Goal: Task Accomplishment & Management: Use online tool/utility

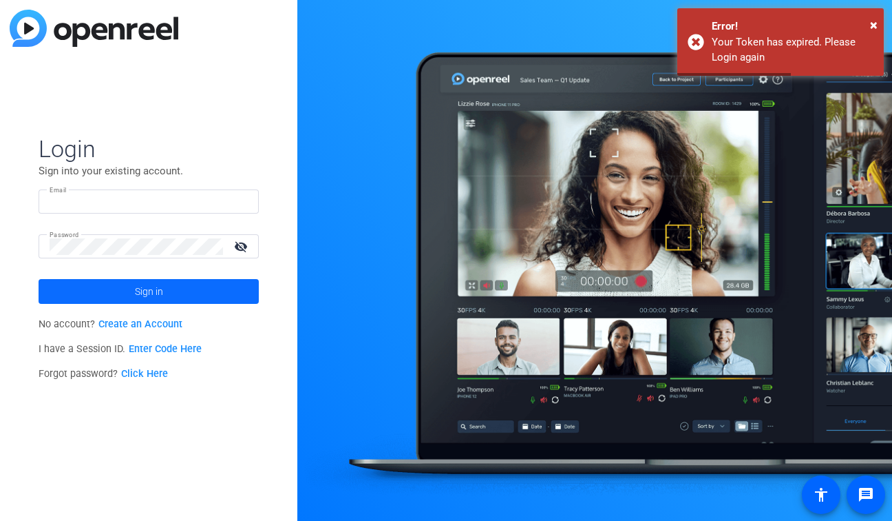
type input "[EMAIL_ADDRESS][DOMAIN_NAME]"
click at [195, 295] on span at bounding box center [149, 291] width 220 height 33
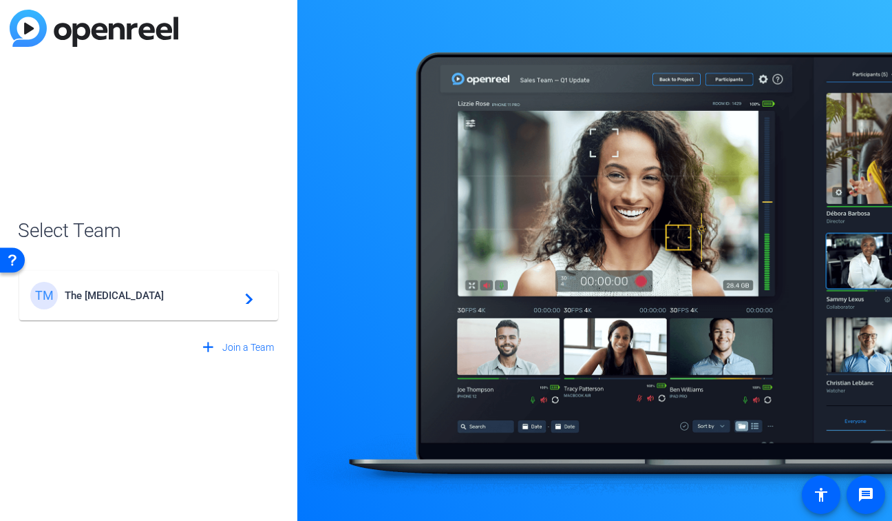
click at [91, 302] on div "TM The Muse navigate_next" at bounding box center [148, 296] width 237 height 28
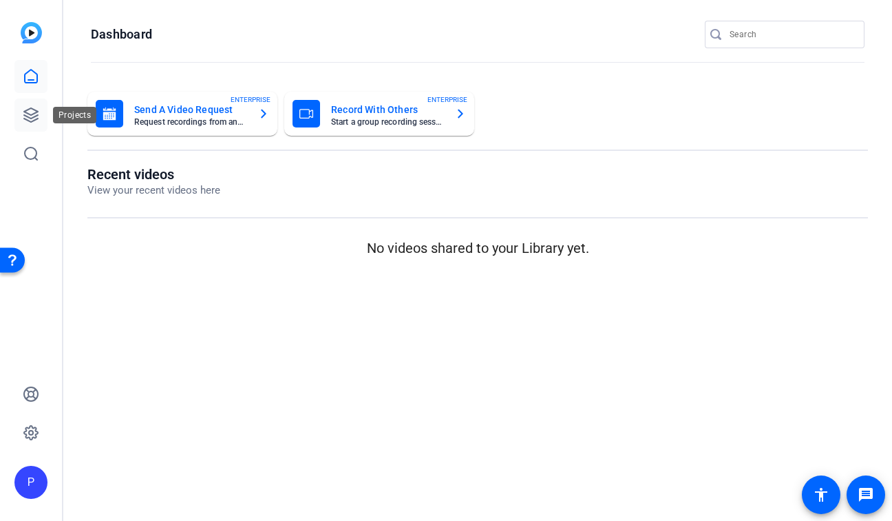
click at [36, 111] on icon at bounding box center [31, 115] width 14 height 14
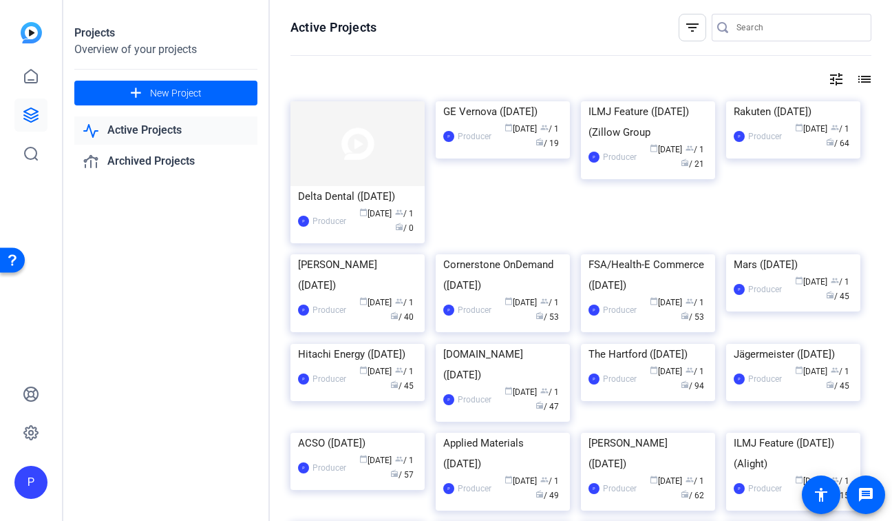
click at [490, 122] on div "GE Vernova ([DATE])" at bounding box center [502, 111] width 119 height 21
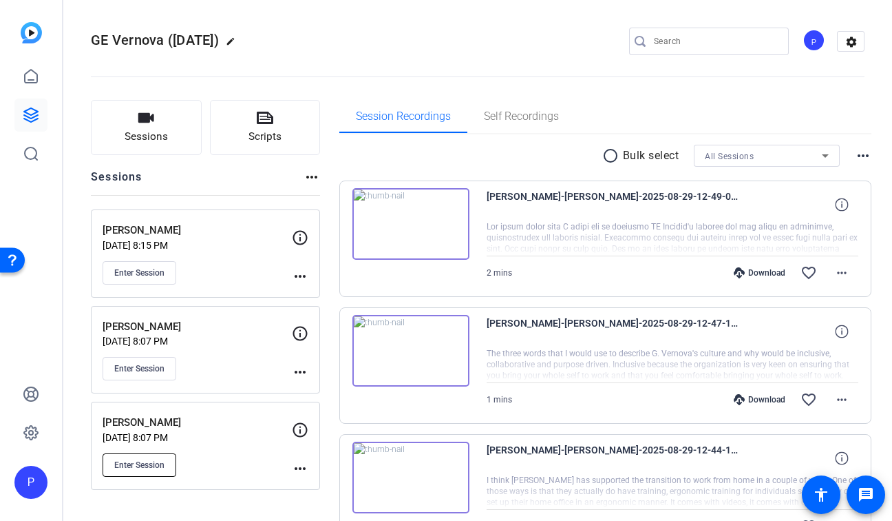
click at [153, 457] on button "Enter Session" at bounding box center [140, 464] width 74 height 23
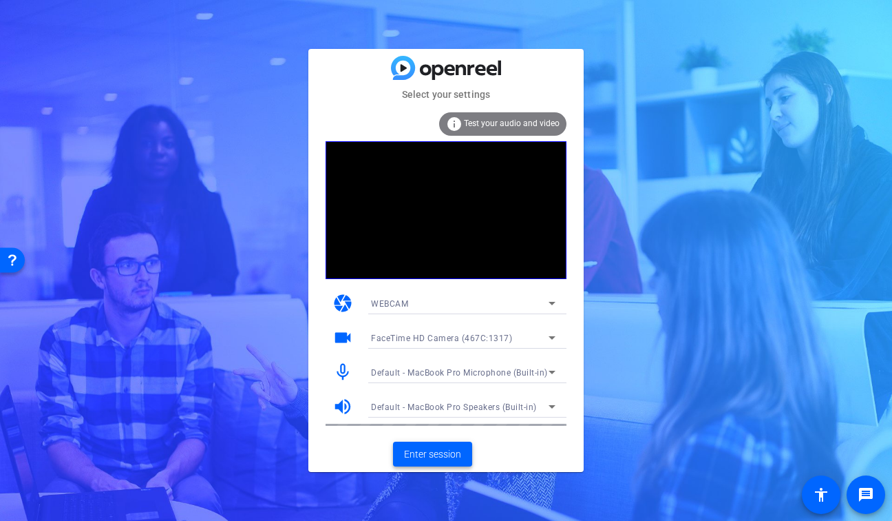
click at [428, 458] on span "Enter session" at bounding box center [432, 454] width 57 height 14
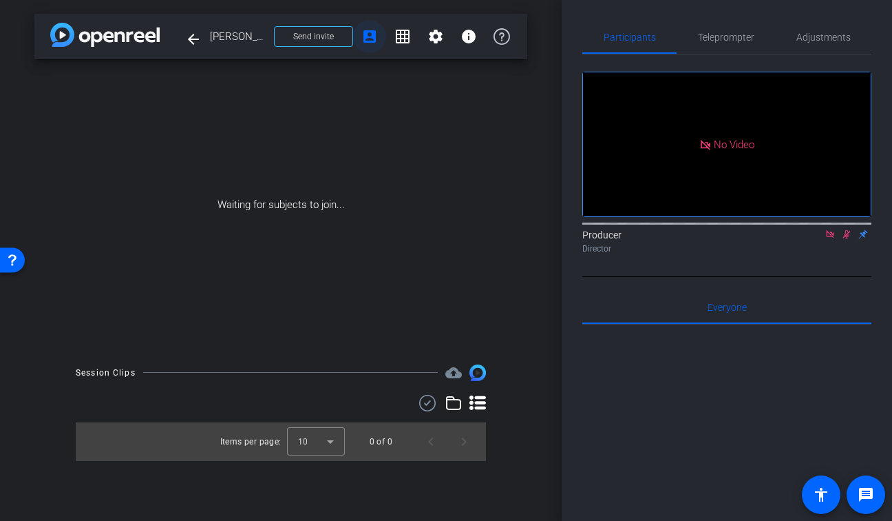
click at [376, 44] on mat-icon "account_box" at bounding box center [370, 36] width 17 height 17
click at [308, 40] on span "Send invite" at bounding box center [313, 36] width 41 height 11
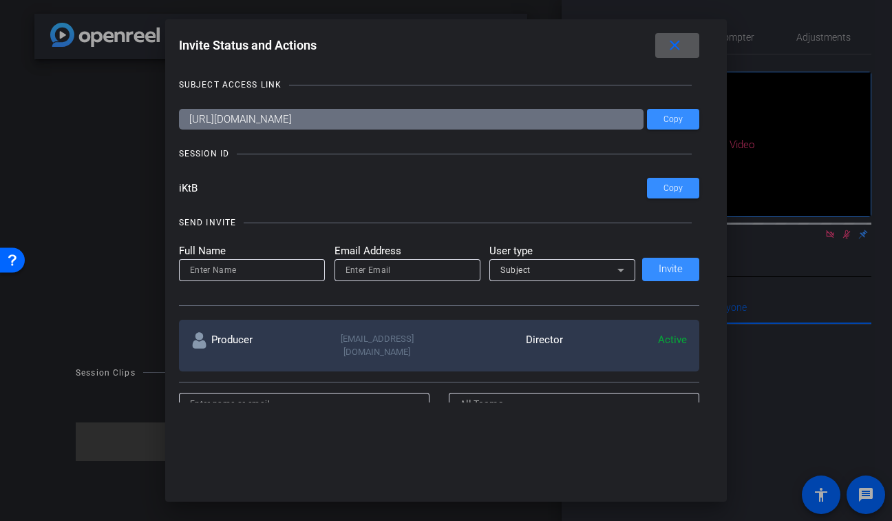
click at [426, 273] on input "email" at bounding box center [408, 270] width 124 height 17
paste input "[EMAIL_ADDRESS][DOMAIN_NAME]"
type input "[EMAIL_ADDRESS][DOMAIN_NAME]"
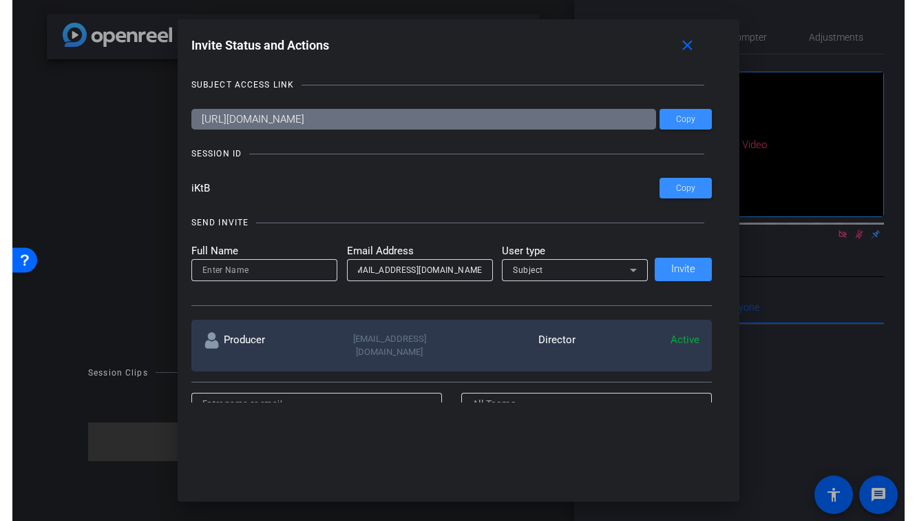
scroll to position [0, 0]
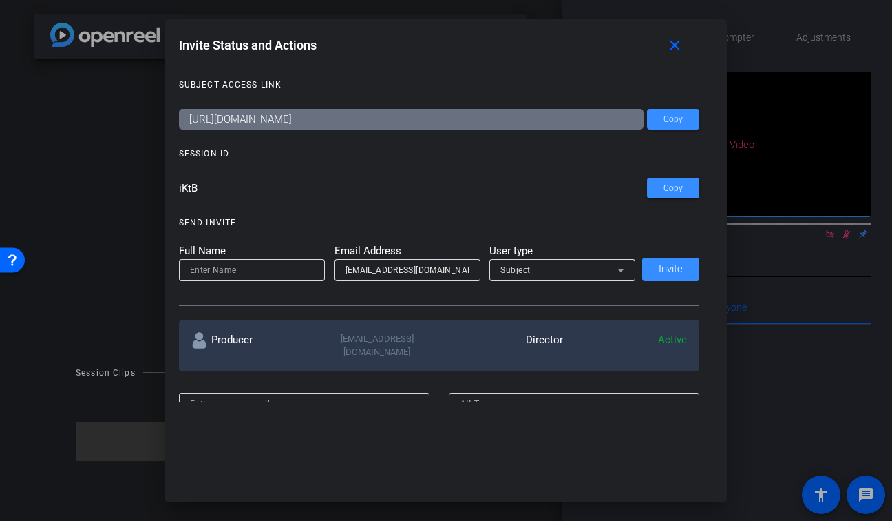
click at [296, 260] on div at bounding box center [252, 270] width 124 height 22
type input "[PERSON_NAME]"
click at [542, 269] on div "Subject" at bounding box center [559, 269] width 117 height 17
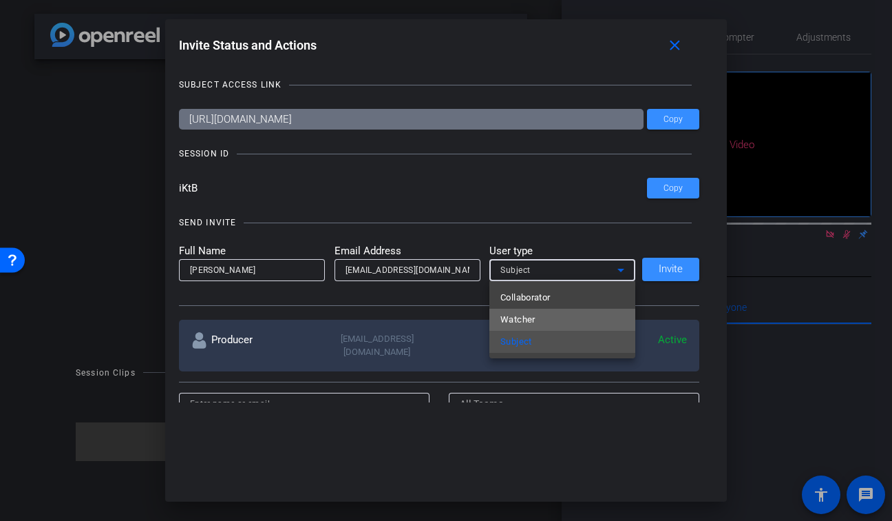
click at [536, 320] on mat-option "Watcher" at bounding box center [563, 320] width 146 height 22
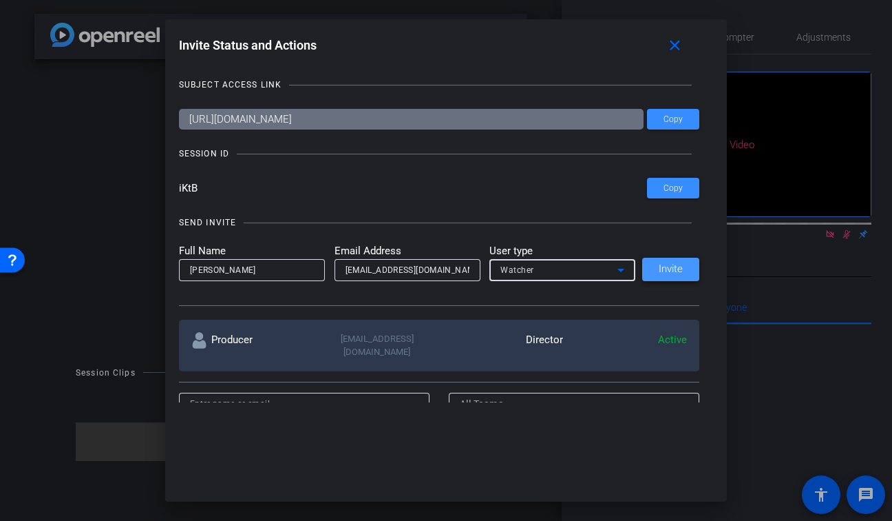
click at [676, 270] on span "Invite" at bounding box center [671, 269] width 24 height 10
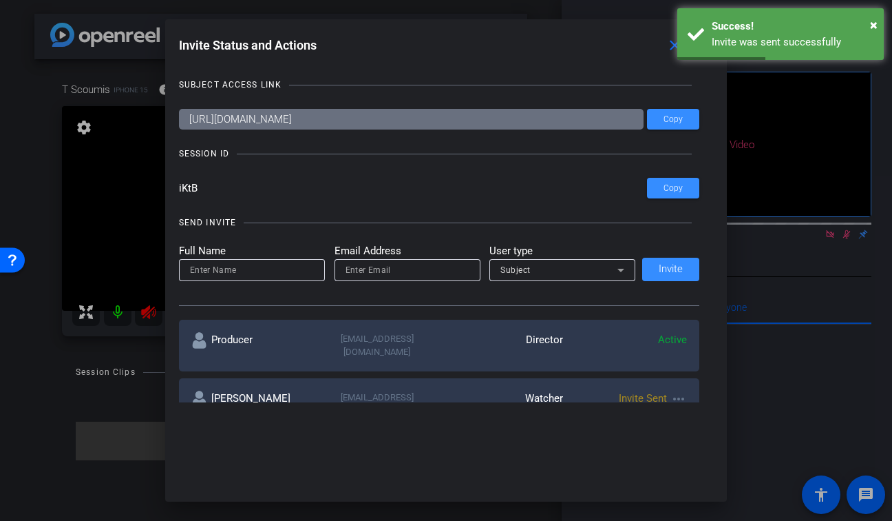
click at [145, 342] on div at bounding box center [446, 260] width 892 height 521
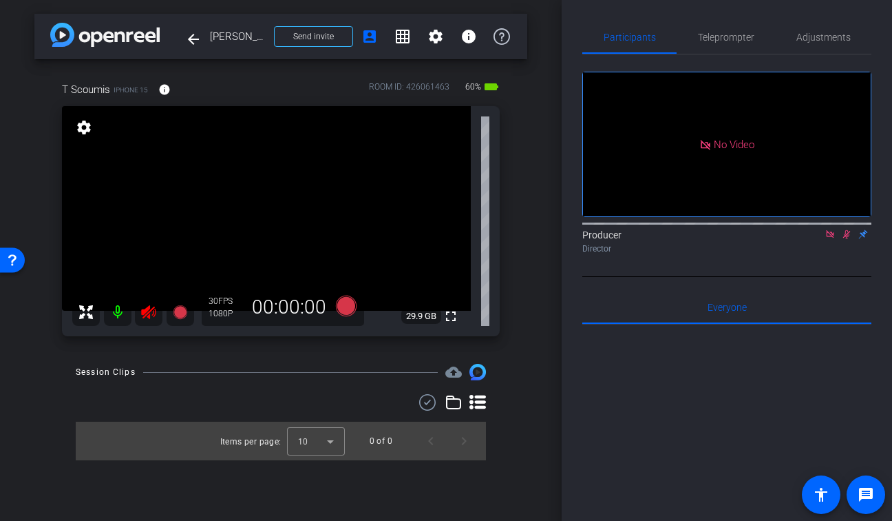
click at [150, 306] on icon at bounding box center [148, 312] width 17 height 17
click at [848, 239] on icon at bounding box center [848, 234] width 8 height 9
click at [825, 239] on icon at bounding box center [830, 234] width 11 height 10
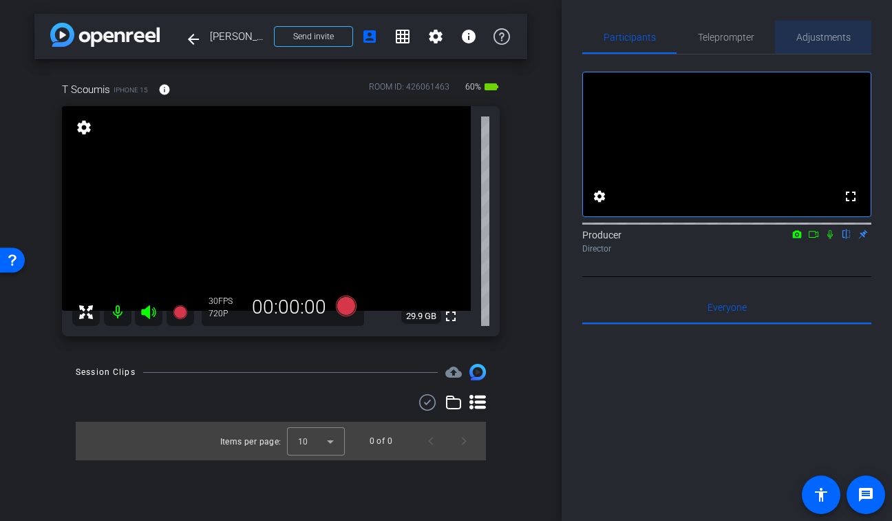
click at [831, 41] on span "Adjustments" at bounding box center [824, 37] width 54 height 10
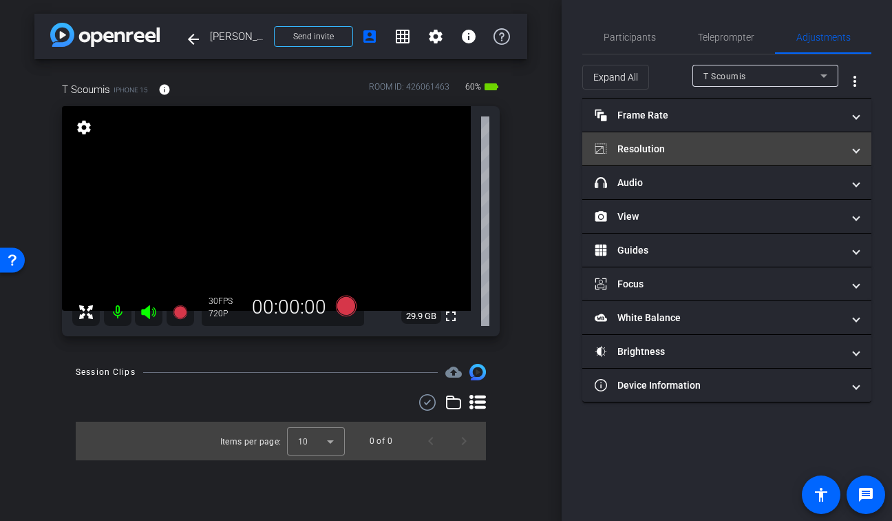
click at [695, 161] on mat-expansion-panel-header "Resolution" at bounding box center [727, 148] width 289 height 33
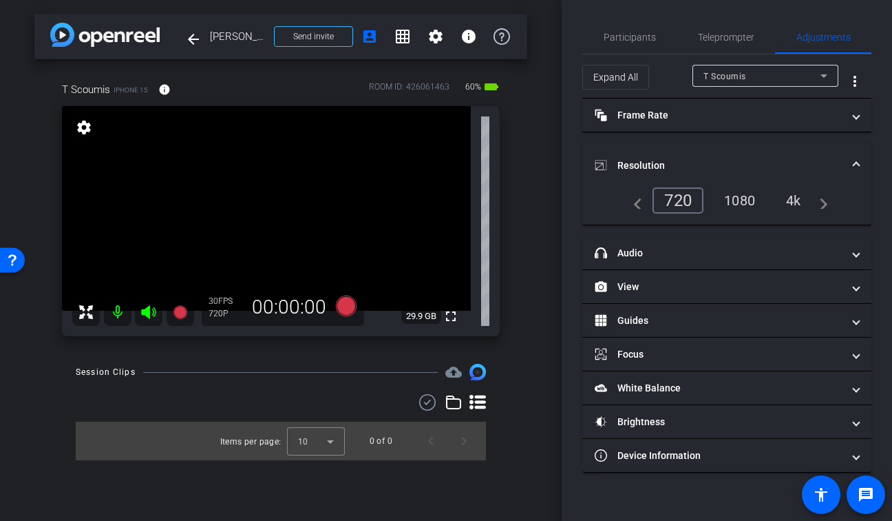
click at [746, 205] on div "1080" at bounding box center [740, 200] width 52 height 23
click at [634, 39] on span "Participants" at bounding box center [630, 37] width 52 height 10
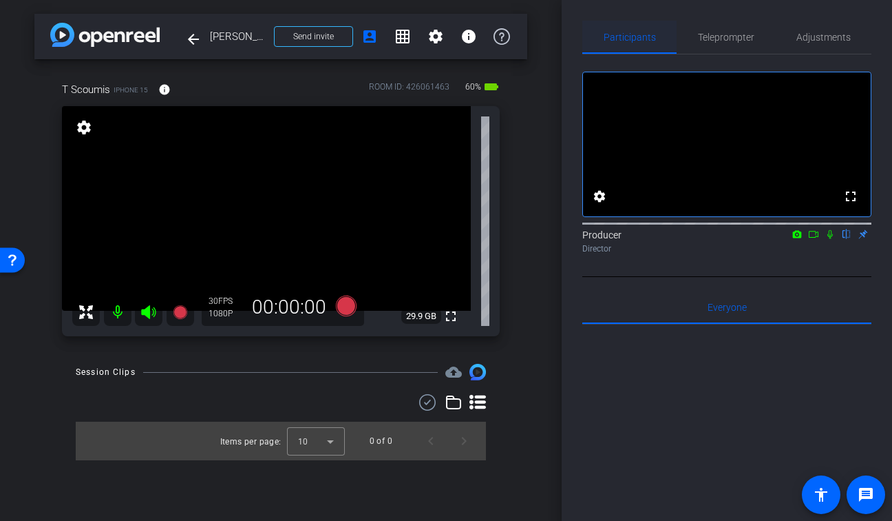
click at [612, 39] on span "Participants" at bounding box center [630, 37] width 52 height 10
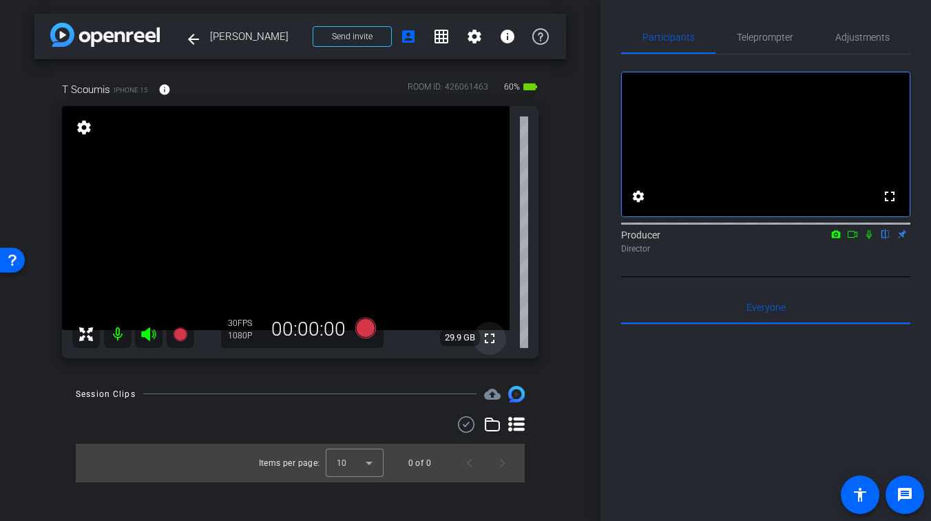
click at [493, 337] on mat-icon "fullscreen" at bounding box center [489, 338] width 17 height 17
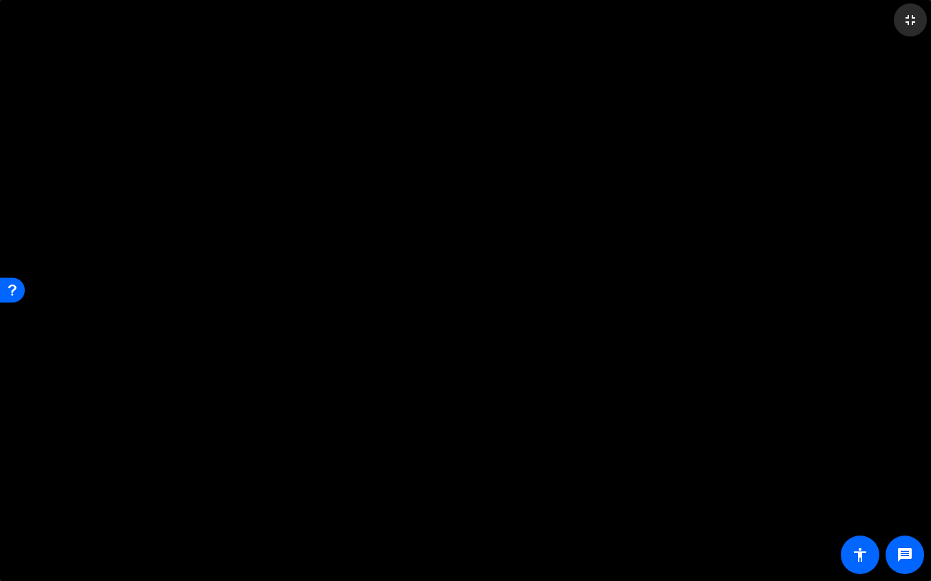
click at [892, 17] on mat-icon "fullscreen_exit" at bounding box center [910, 20] width 17 height 17
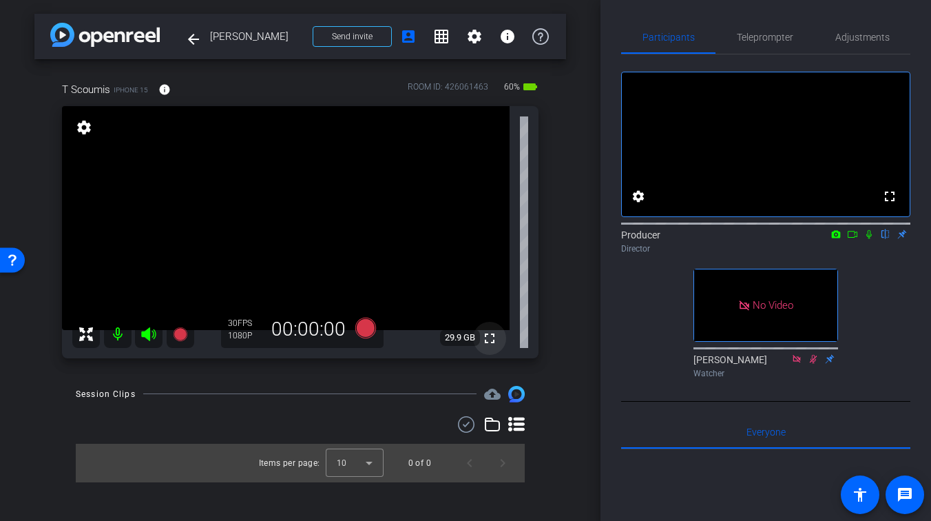
click at [496, 346] on mat-icon "fullscreen" at bounding box center [489, 338] width 17 height 17
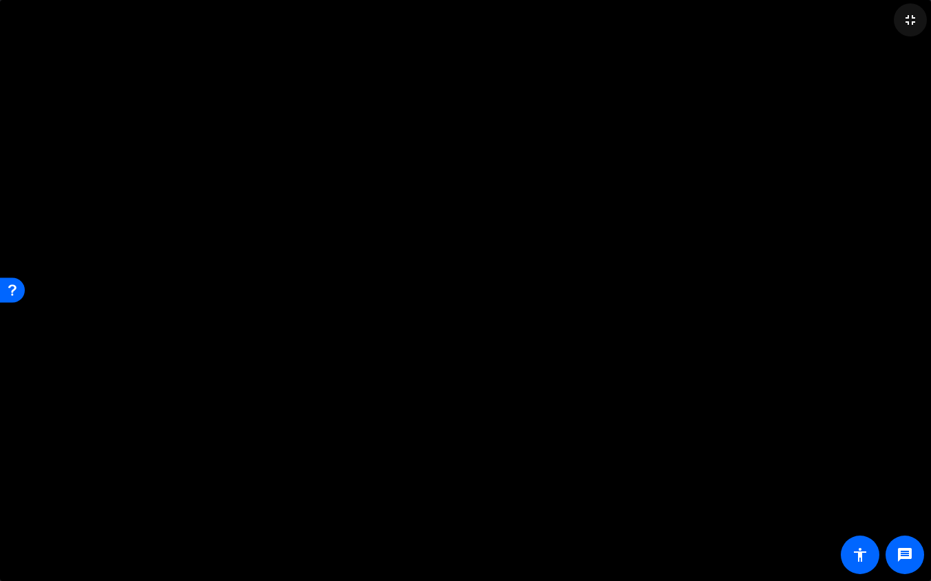
click at [892, 20] on mat-icon "fullscreen_exit" at bounding box center [910, 20] width 17 height 17
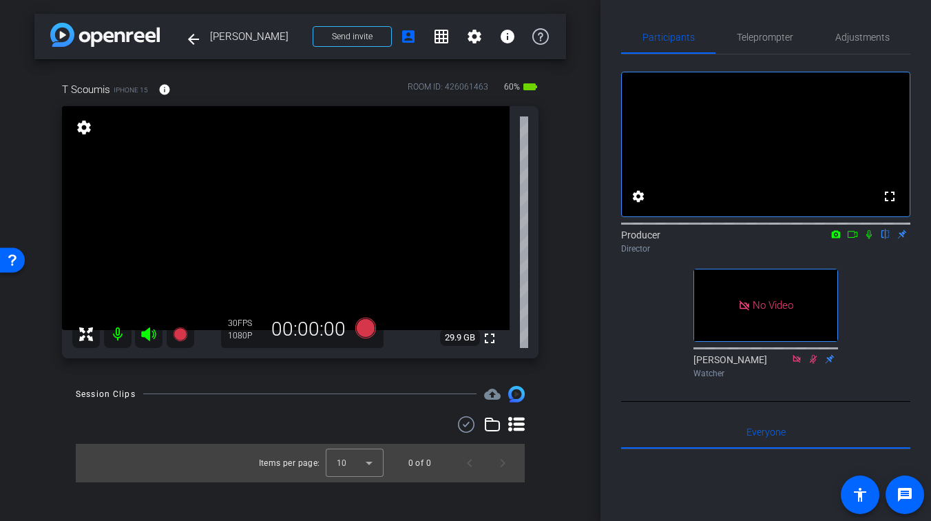
click at [324, 406] on div "Session Clips cloud_upload Items per page: 10 0 of 0" at bounding box center [300, 434] width 532 height 96
click at [492, 337] on mat-icon "fullscreen" at bounding box center [489, 338] width 17 height 17
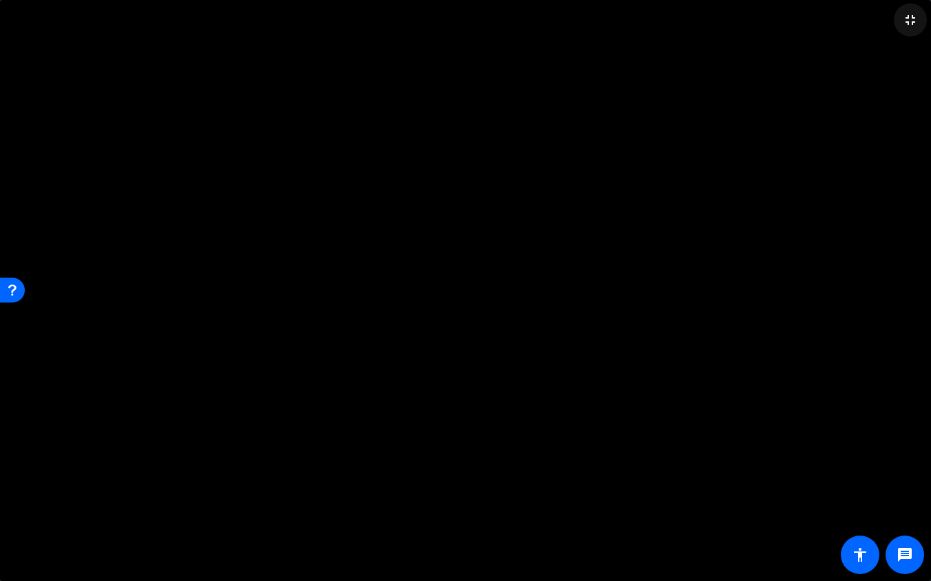
click at [892, 17] on mat-icon "fullscreen_exit" at bounding box center [910, 20] width 17 height 17
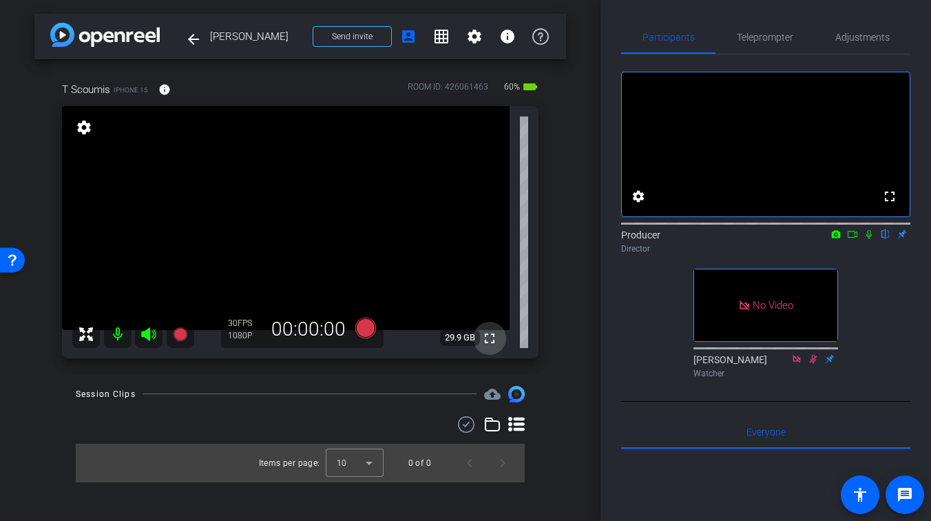
click at [484, 337] on mat-icon "fullscreen" at bounding box center [489, 338] width 17 height 17
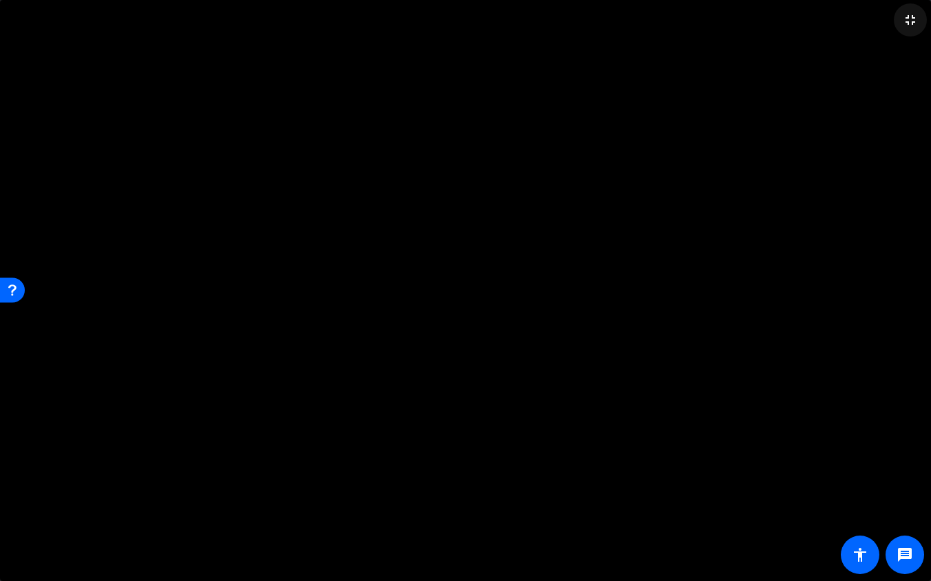
click at [892, 28] on mat-icon "fullscreen_exit" at bounding box center [910, 20] width 17 height 17
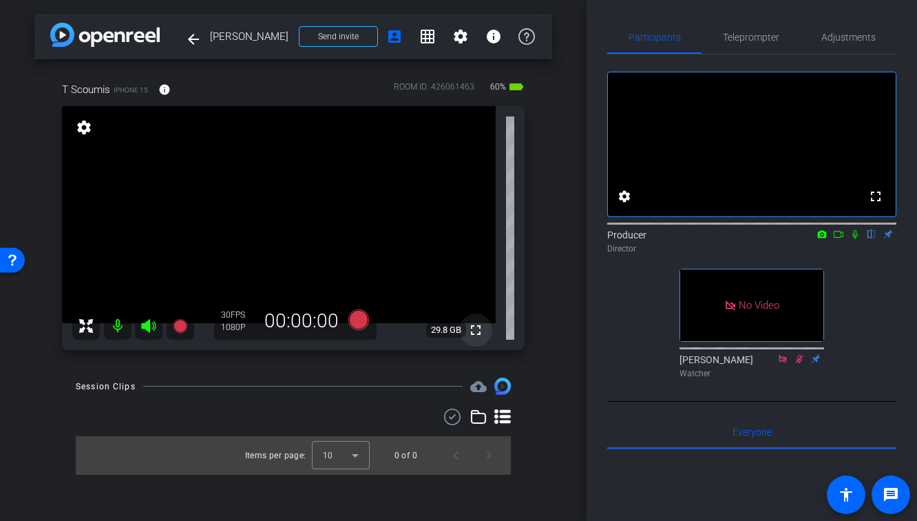
click at [480, 325] on mat-icon "fullscreen" at bounding box center [476, 330] width 17 height 17
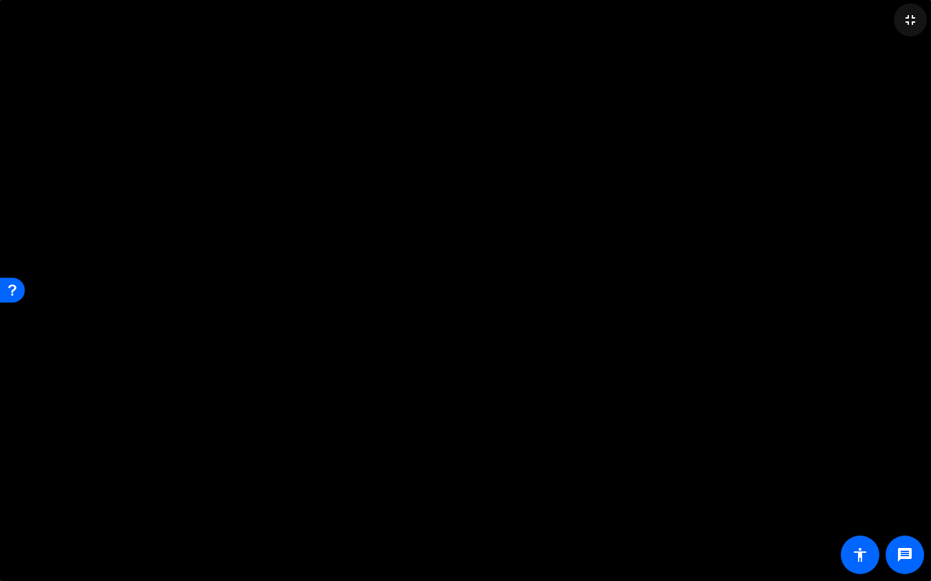
click at [892, 21] on mat-icon "fullscreen_exit" at bounding box center [910, 20] width 17 height 17
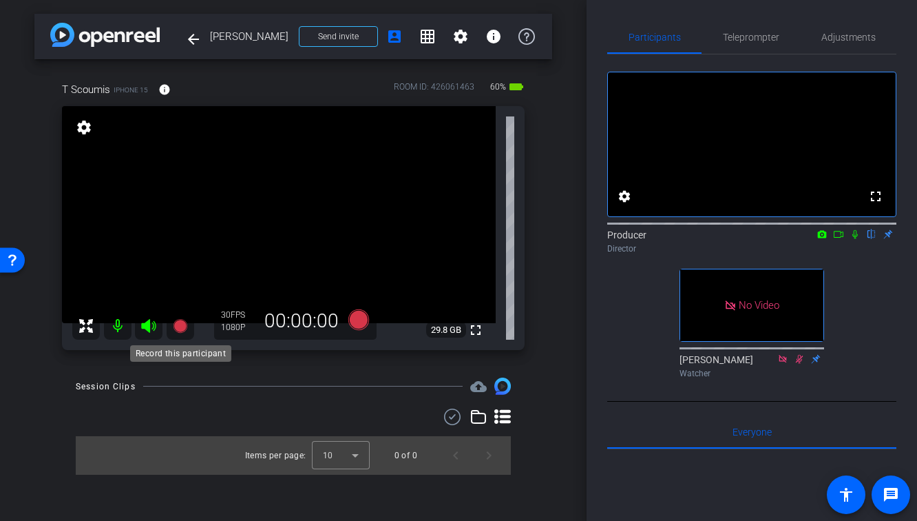
click at [182, 328] on icon at bounding box center [180, 326] width 14 height 14
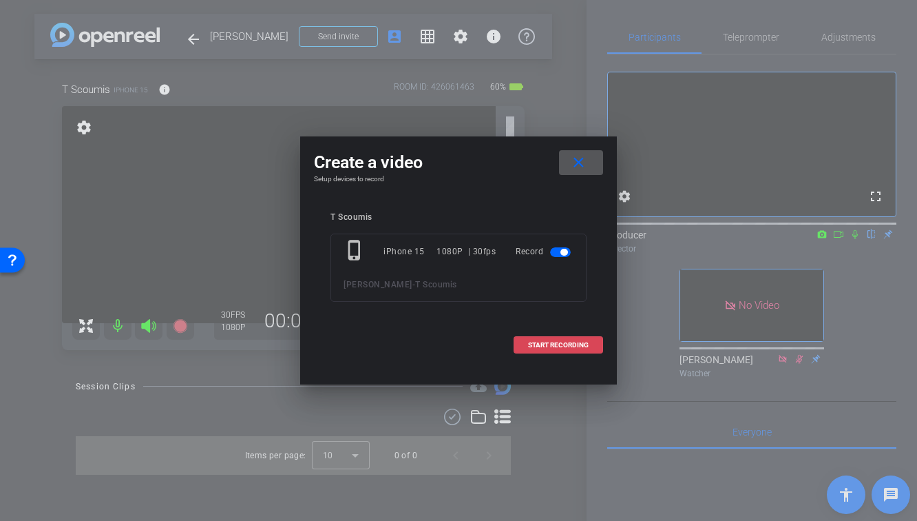
click at [536, 346] on span "START RECORDING" at bounding box center [558, 345] width 61 height 7
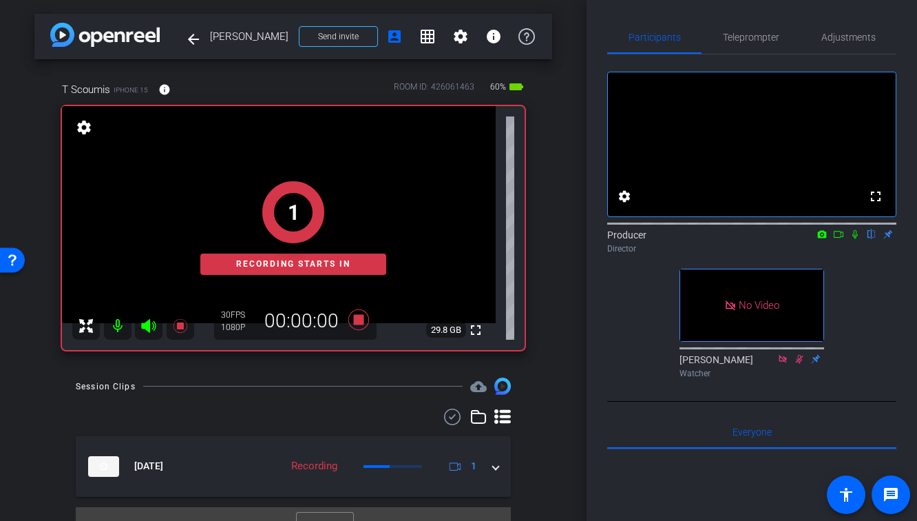
click at [854, 239] on icon at bounding box center [855, 234] width 11 height 10
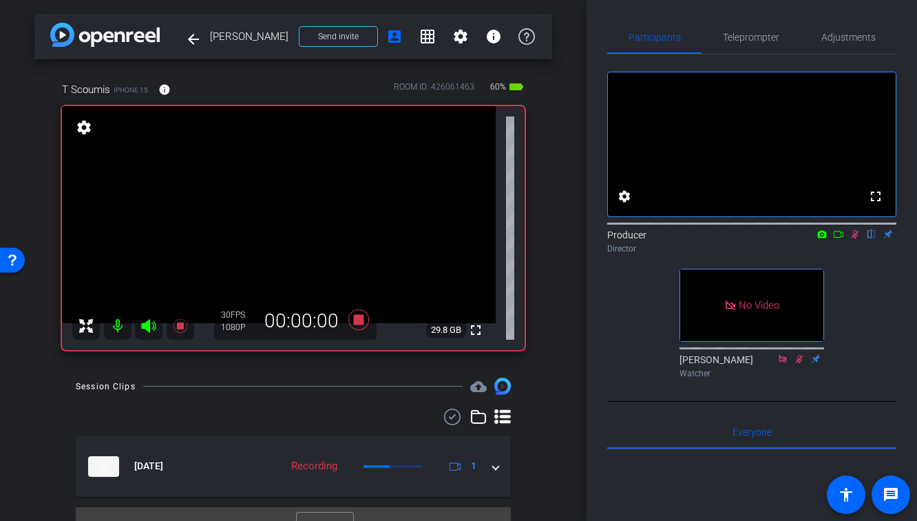
click at [842, 239] on icon at bounding box center [838, 234] width 11 height 10
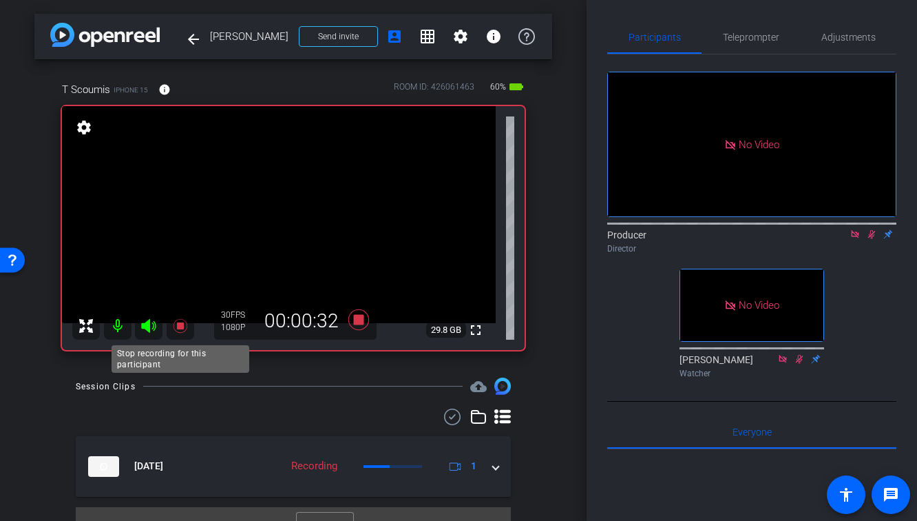
click at [177, 328] on icon at bounding box center [180, 326] width 14 height 14
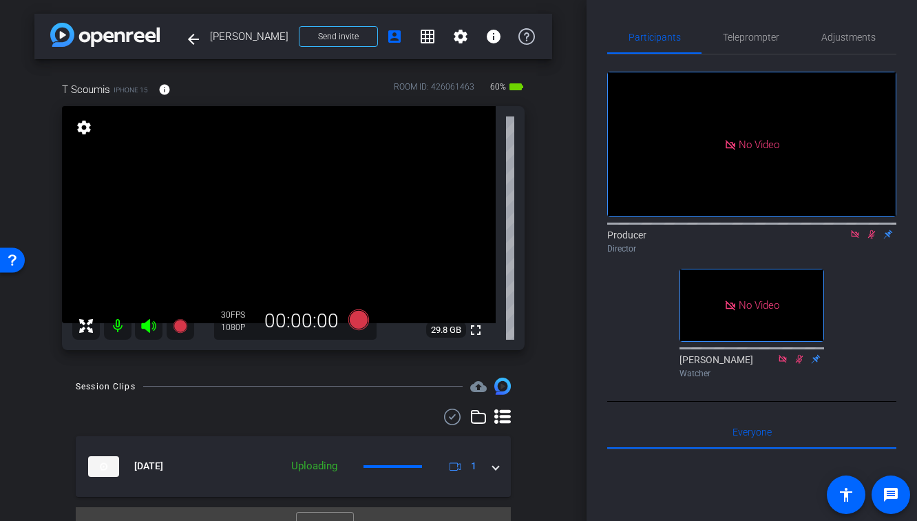
click at [874, 239] on icon at bounding box center [872, 234] width 8 height 9
click at [852, 238] on icon at bounding box center [855, 234] width 8 height 8
click at [185, 323] on icon at bounding box center [180, 325] width 17 height 17
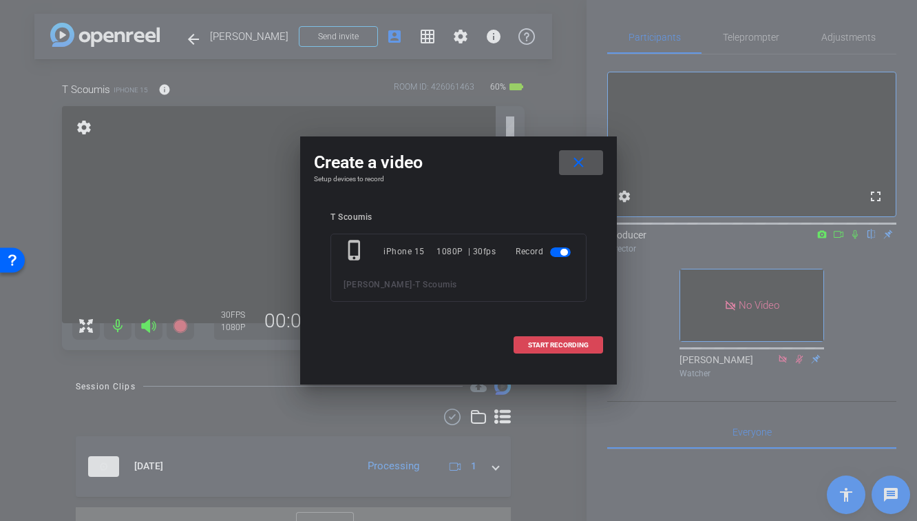
click at [577, 342] on span "START RECORDING" at bounding box center [558, 345] width 61 height 7
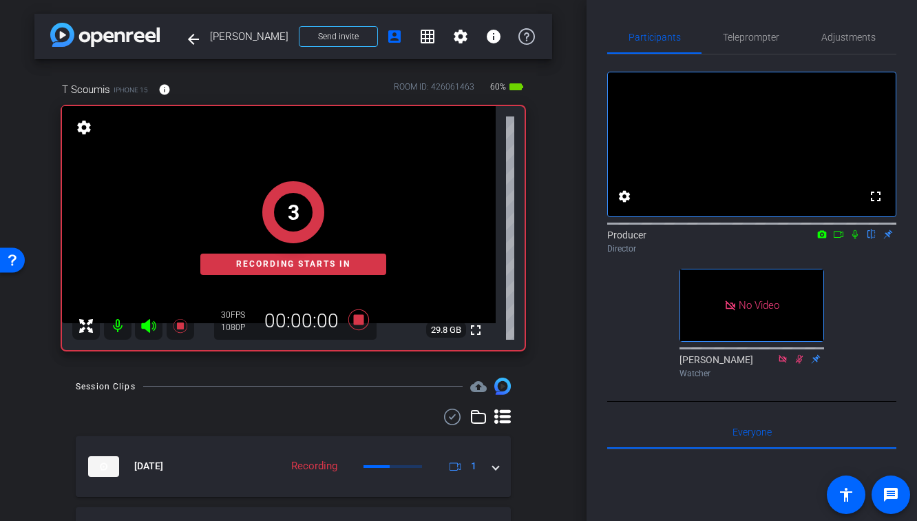
click at [855, 239] on icon at bounding box center [855, 234] width 11 height 10
click at [842, 239] on icon at bounding box center [838, 234] width 11 height 10
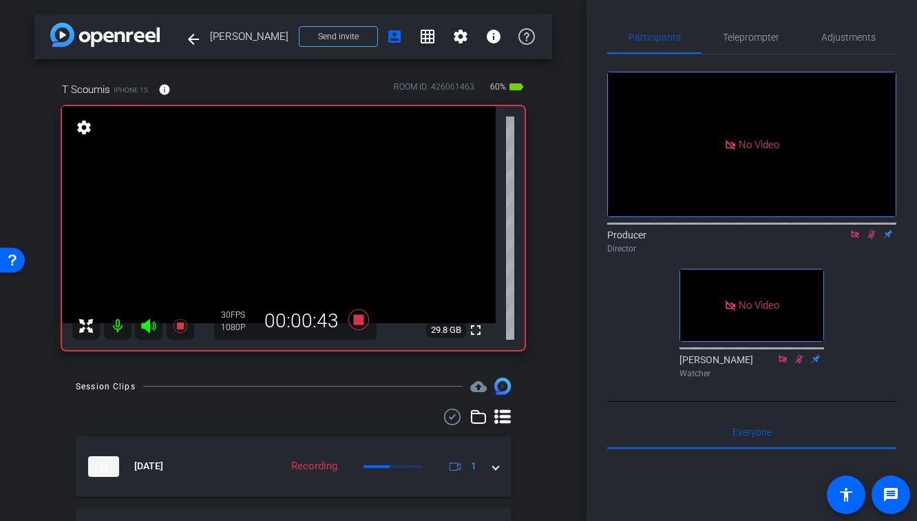
click at [233, 388] on div "Session Clips cloud_upload" at bounding box center [293, 385] width 435 height 17
click at [176, 333] on icon at bounding box center [180, 325] width 17 height 17
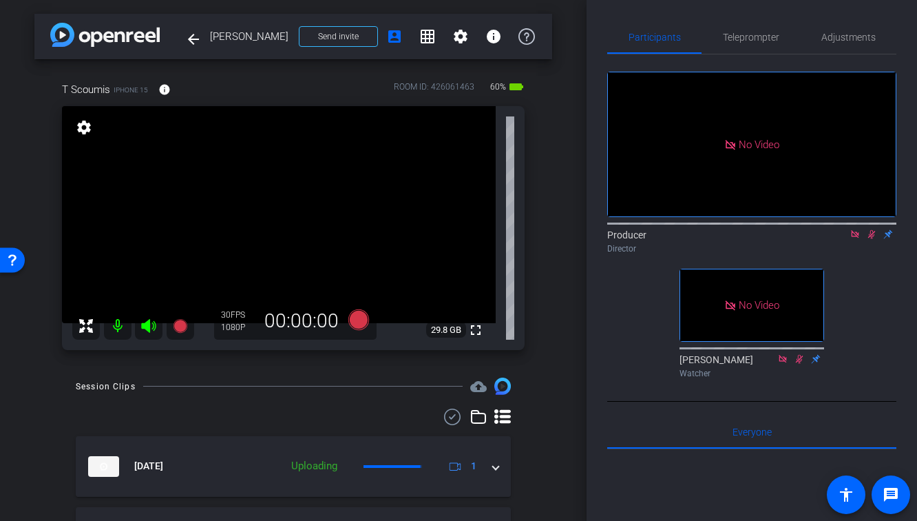
click at [872, 239] on icon at bounding box center [872, 234] width 8 height 9
click at [853, 239] on icon at bounding box center [855, 234] width 11 height 10
click at [475, 335] on mat-icon "fullscreen" at bounding box center [476, 330] width 17 height 17
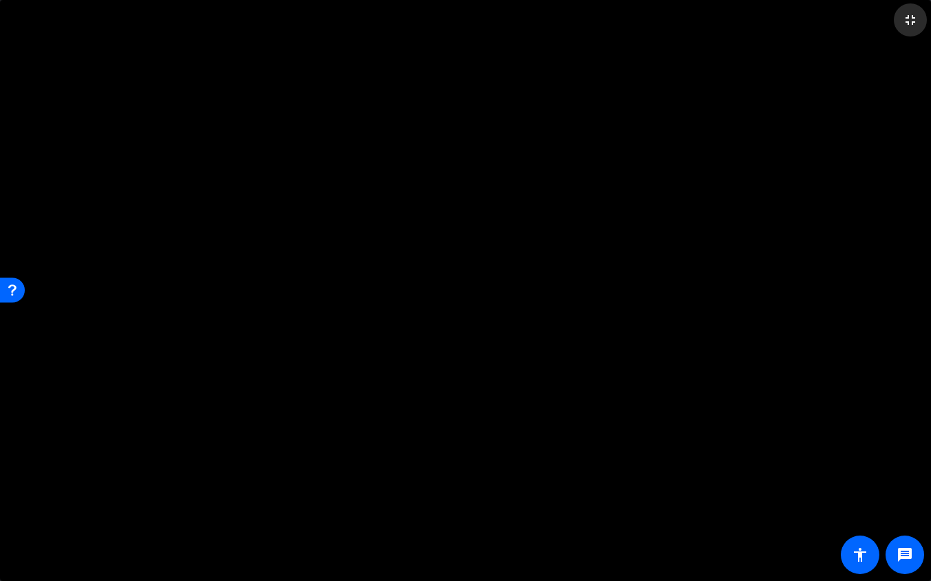
click at [892, 28] on span at bounding box center [910, 19] width 33 height 33
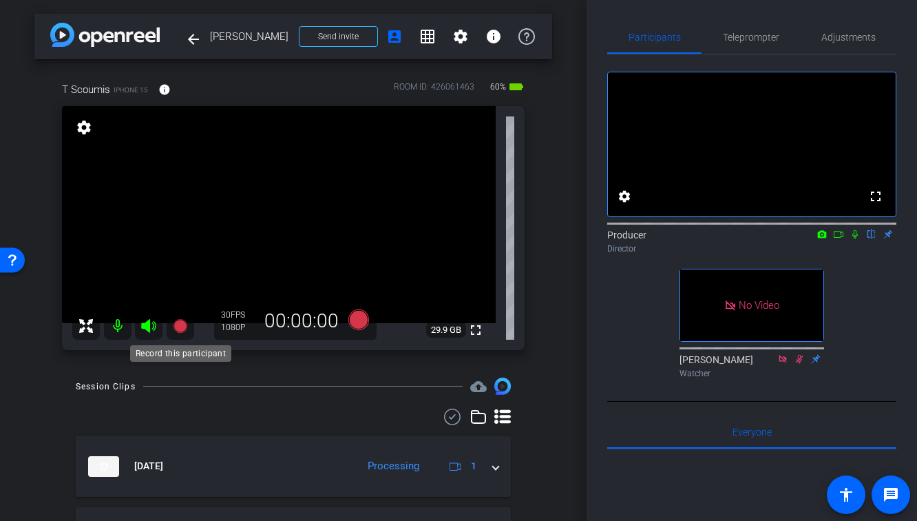
click at [180, 317] on icon at bounding box center [180, 325] width 17 height 17
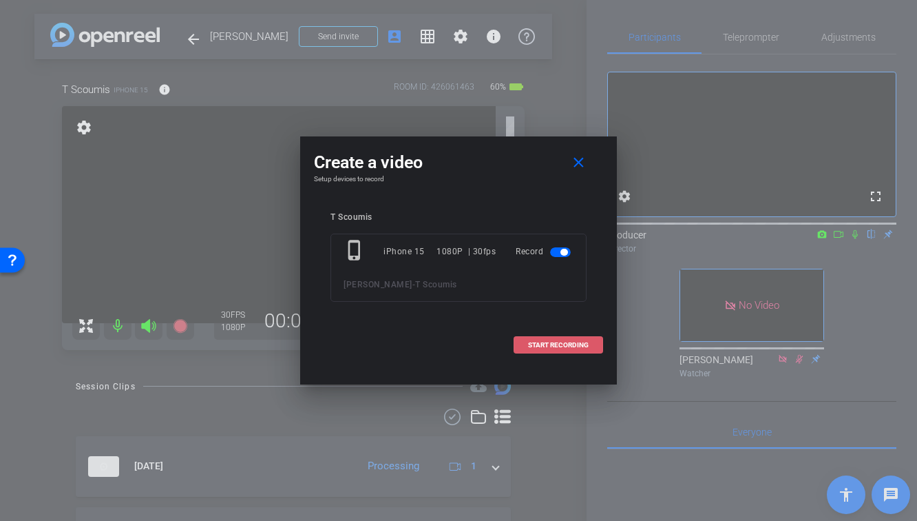
click at [570, 346] on span "START RECORDING" at bounding box center [558, 345] width 61 height 7
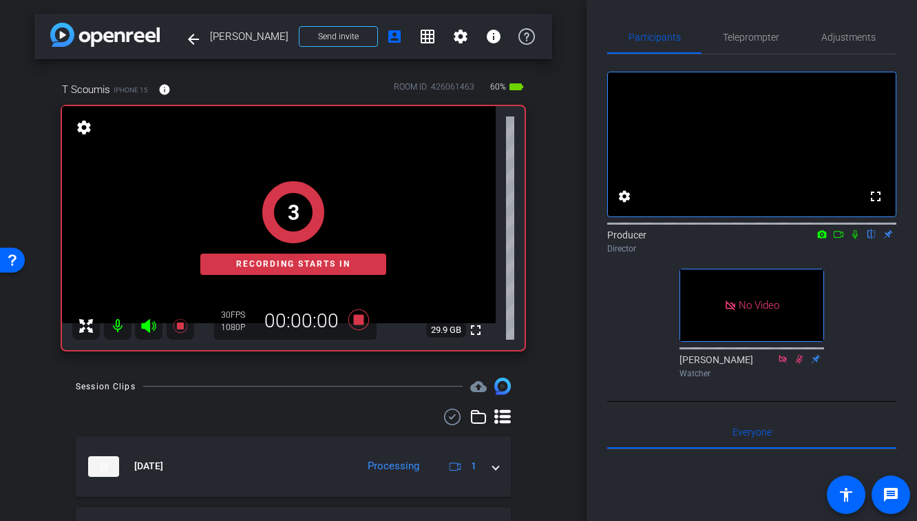
click at [857, 239] on icon at bounding box center [855, 234] width 11 height 10
click at [842, 239] on icon at bounding box center [838, 234] width 11 height 10
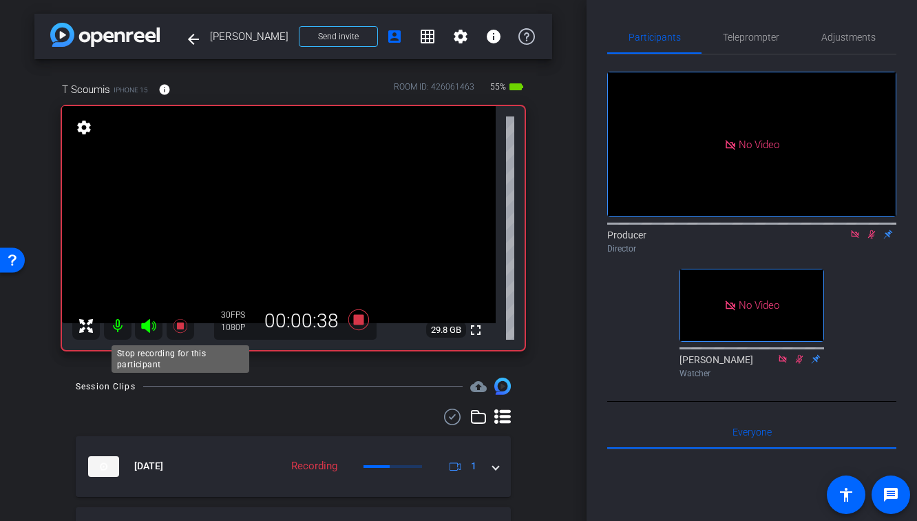
click at [180, 325] on icon at bounding box center [180, 326] width 14 height 14
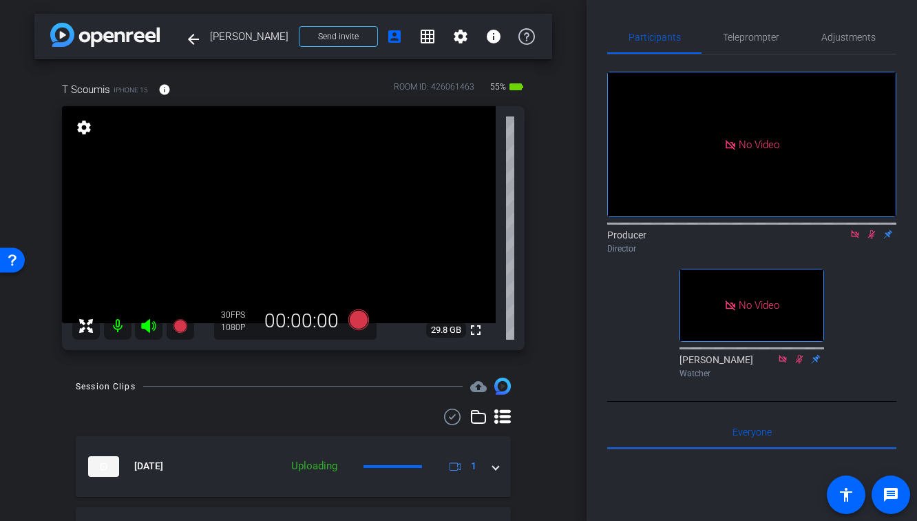
click at [868, 239] on icon at bounding box center [871, 234] width 11 height 10
click at [855, 239] on icon at bounding box center [855, 234] width 11 height 10
click at [180, 327] on icon at bounding box center [180, 326] width 14 height 14
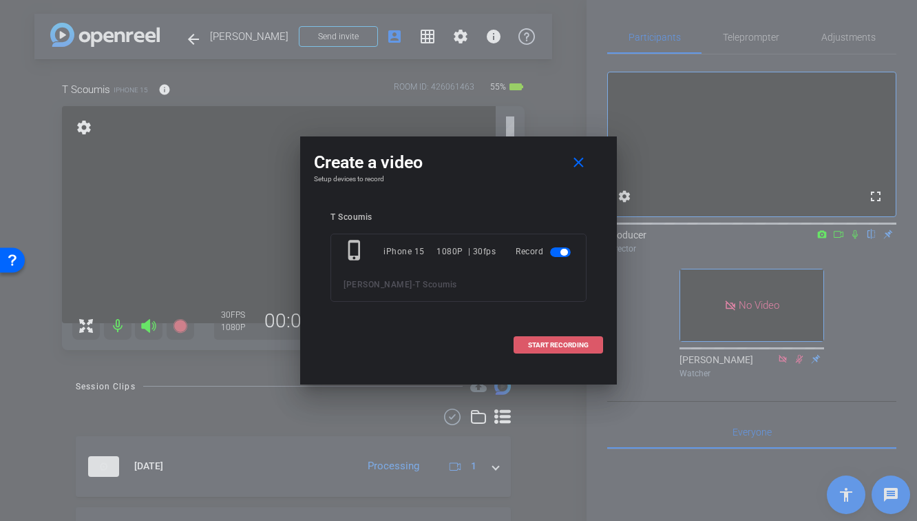
click at [562, 350] on span at bounding box center [558, 344] width 88 height 33
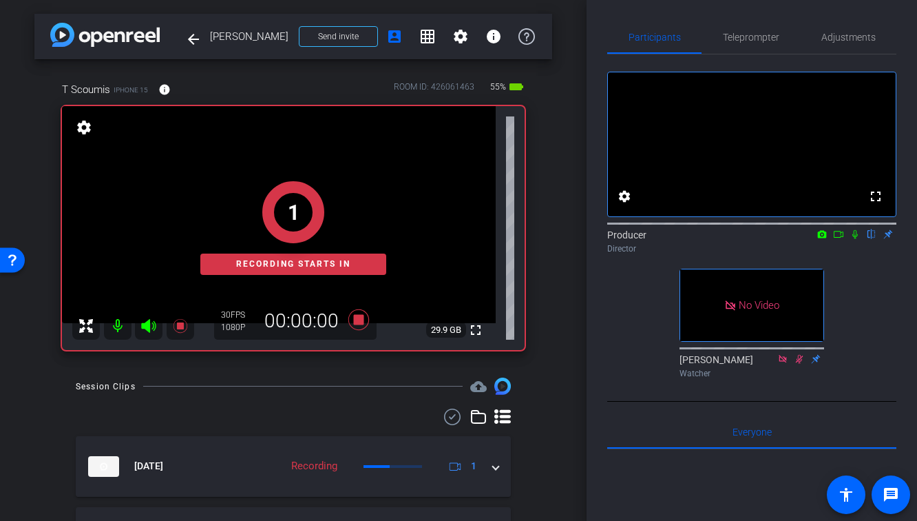
click at [854, 239] on icon at bounding box center [855, 234] width 11 height 10
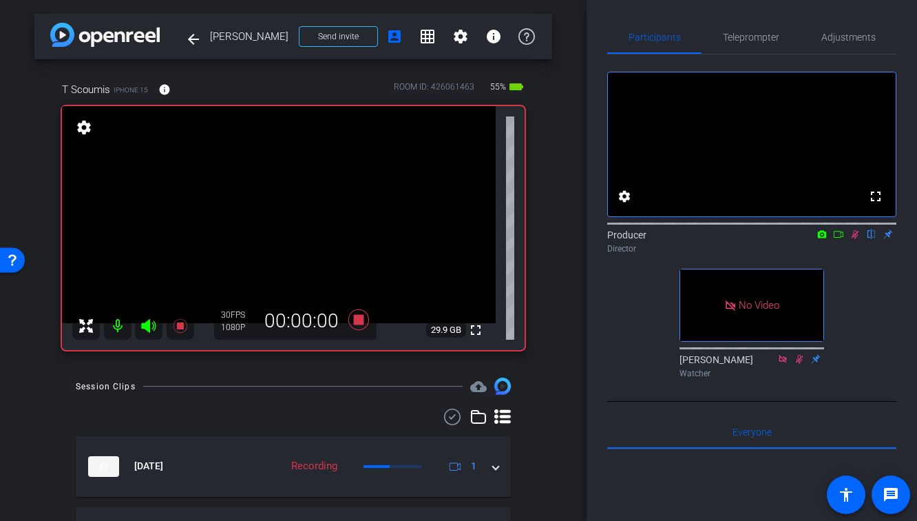
click at [840, 239] on icon at bounding box center [838, 234] width 11 height 10
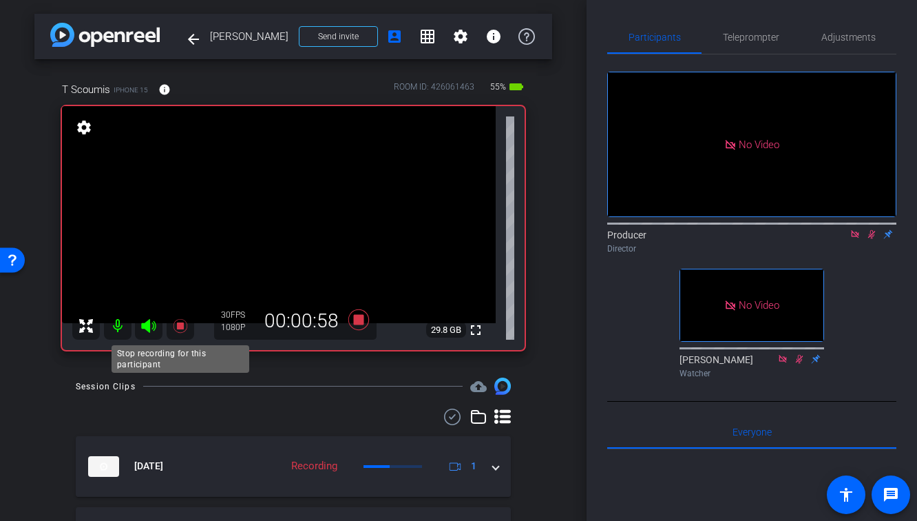
click at [178, 329] on icon at bounding box center [180, 325] width 17 height 17
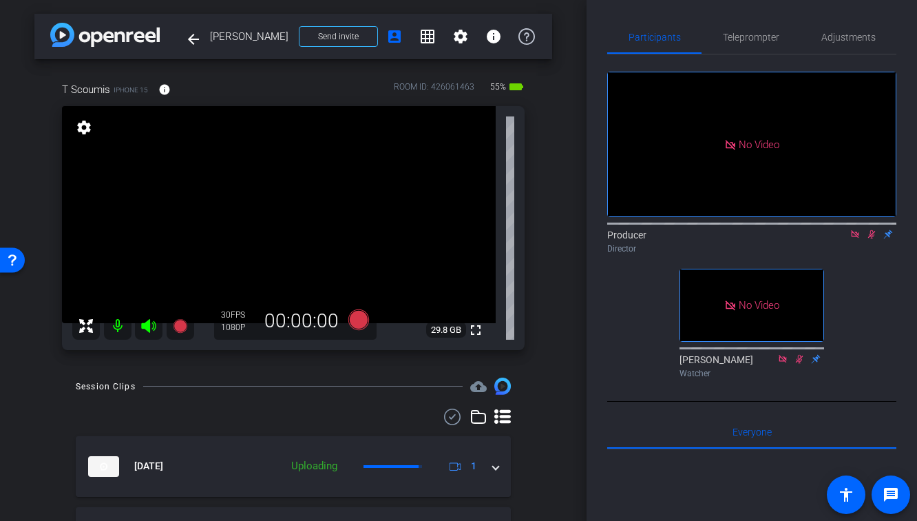
click at [873, 239] on icon at bounding box center [871, 234] width 11 height 10
click at [854, 239] on icon at bounding box center [855, 234] width 11 height 10
click at [184, 324] on icon at bounding box center [180, 326] width 14 height 14
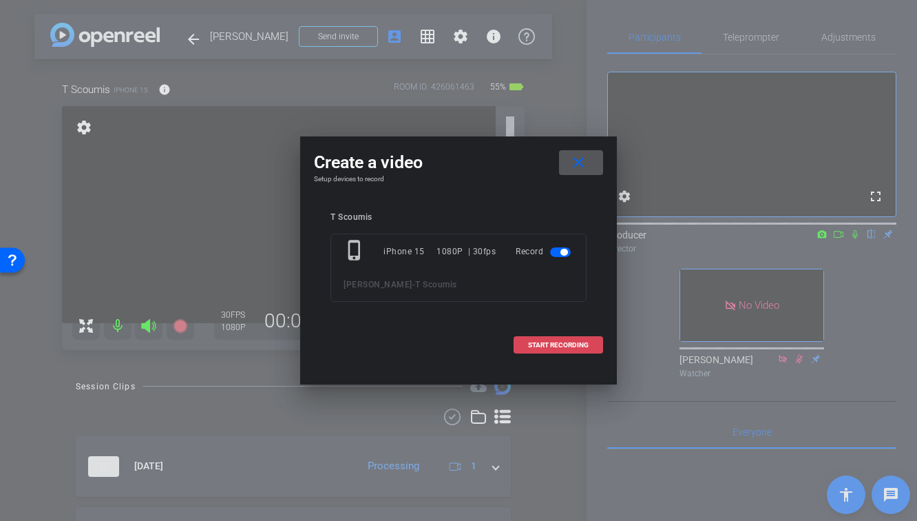
click at [556, 342] on span "START RECORDING" at bounding box center [558, 345] width 61 height 7
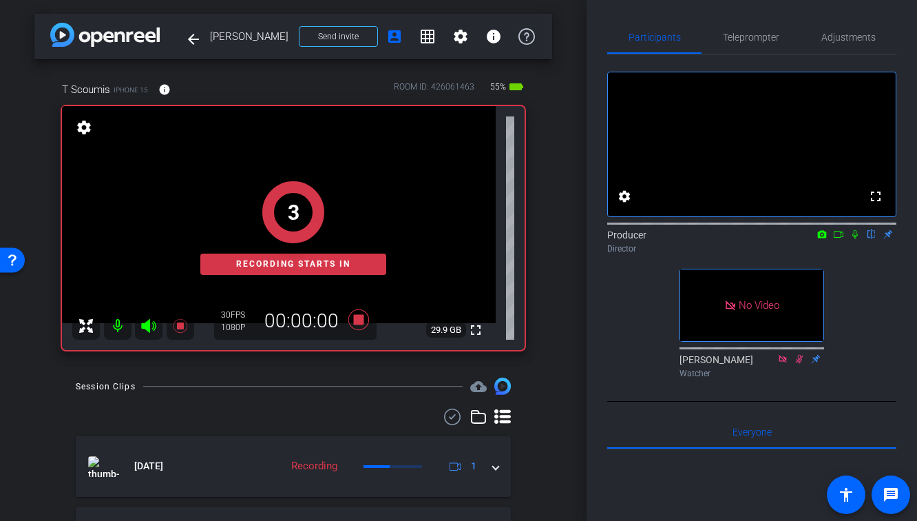
click at [857, 239] on icon at bounding box center [855, 234] width 11 height 10
click at [839, 239] on icon at bounding box center [838, 234] width 11 height 10
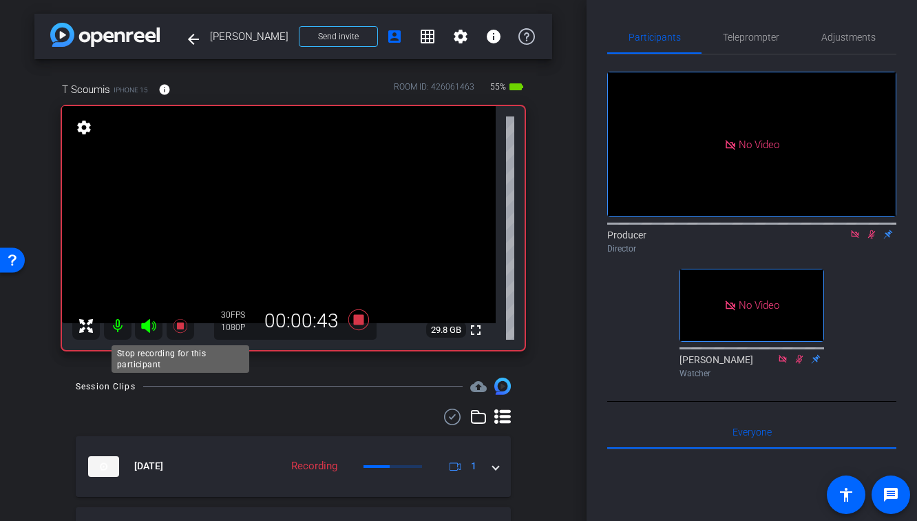
click at [184, 327] on icon at bounding box center [180, 325] width 17 height 17
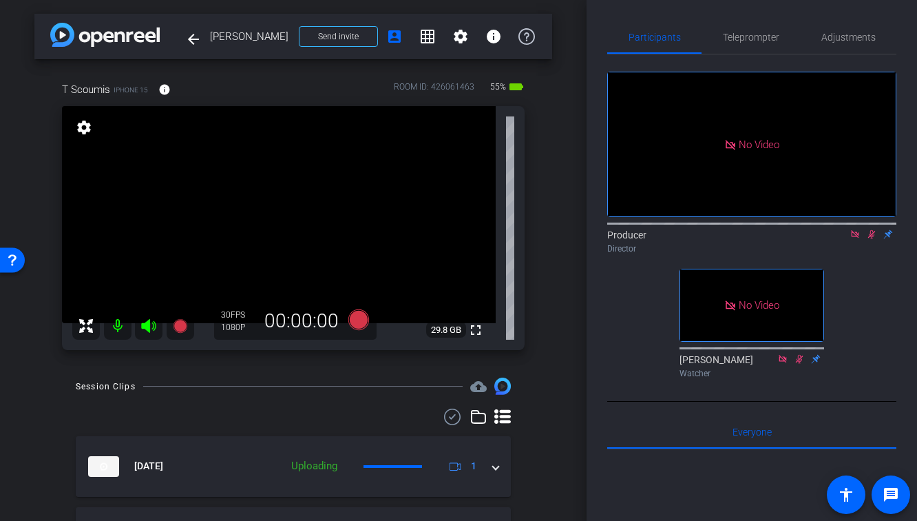
click at [873, 239] on icon at bounding box center [872, 234] width 8 height 9
click at [853, 239] on icon at bounding box center [855, 234] width 11 height 10
click at [179, 327] on icon at bounding box center [180, 326] width 14 height 14
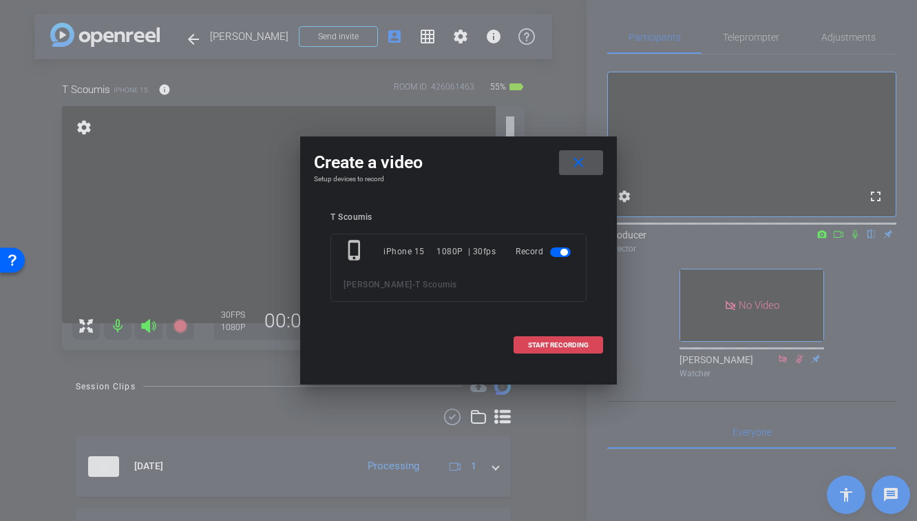
click at [583, 344] on span "START RECORDING" at bounding box center [558, 345] width 61 height 7
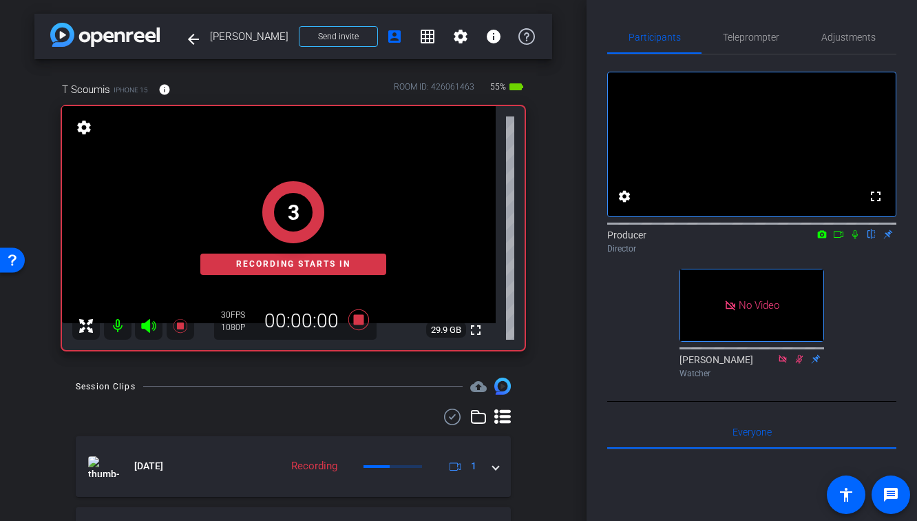
click at [856, 239] on icon at bounding box center [856, 234] width 6 height 9
click at [839, 239] on icon at bounding box center [838, 234] width 11 height 10
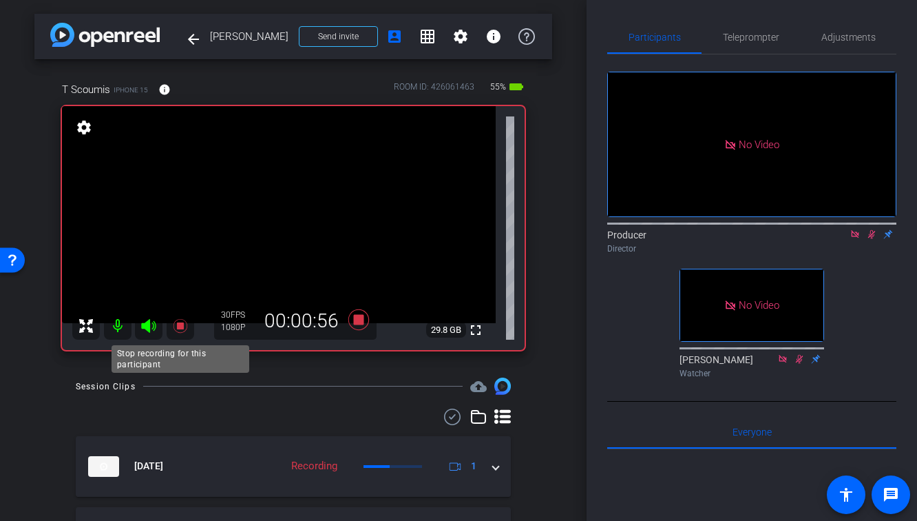
click at [181, 324] on icon at bounding box center [180, 326] width 14 height 14
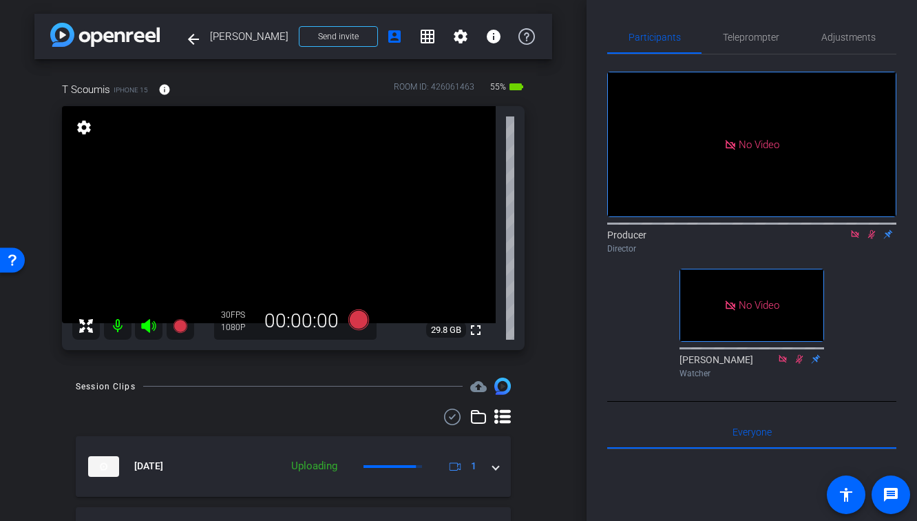
click at [871, 239] on icon at bounding box center [872, 234] width 8 height 9
click at [853, 239] on icon at bounding box center [855, 234] width 11 height 10
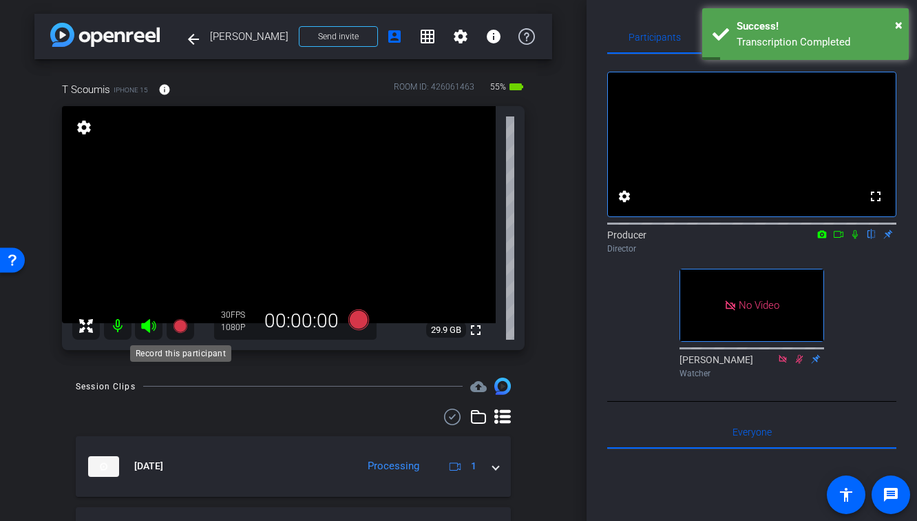
click at [184, 326] on icon at bounding box center [180, 326] width 14 height 14
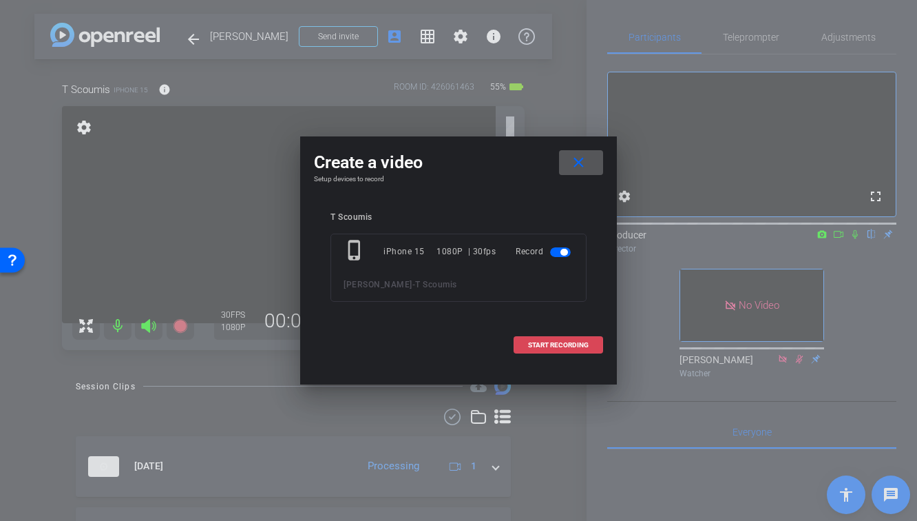
click at [580, 343] on span "START RECORDING" at bounding box center [558, 345] width 61 height 7
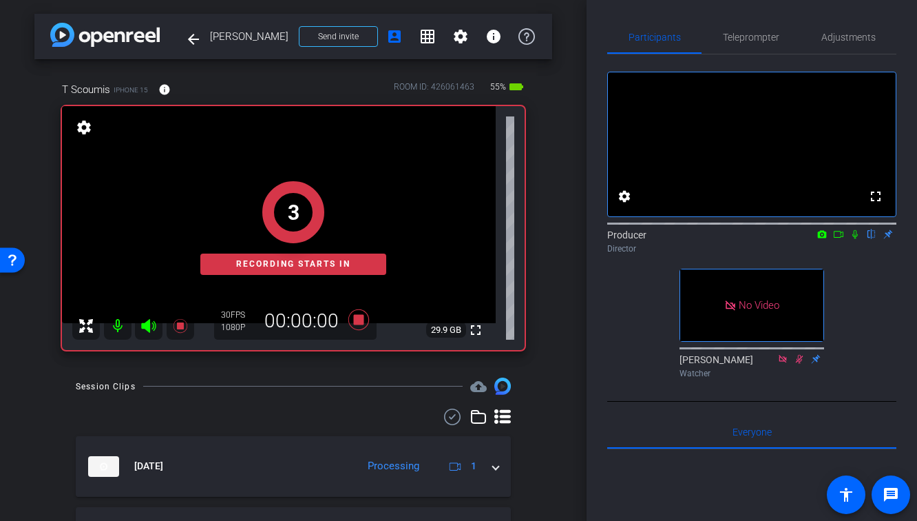
click at [851, 239] on icon at bounding box center [855, 234] width 11 height 10
click at [837, 239] on icon at bounding box center [838, 234] width 11 height 10
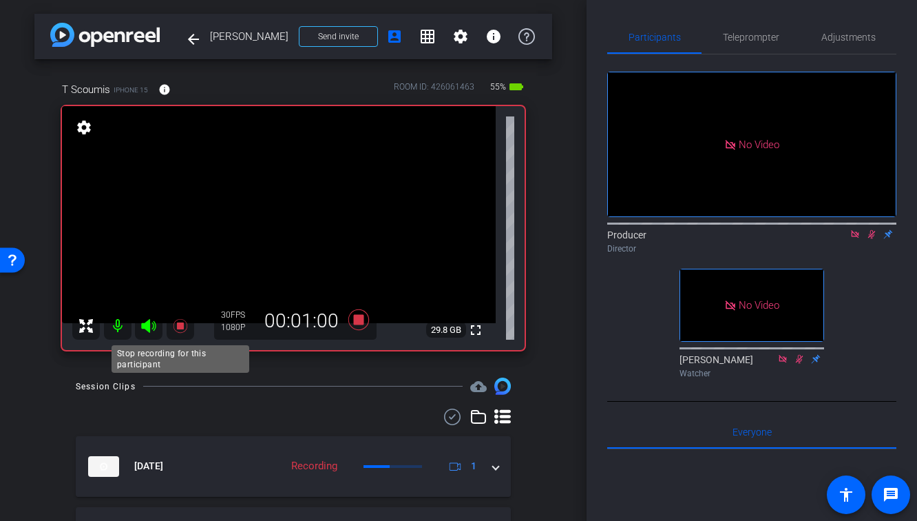
click at [178, 326] on icon at bounding box center [180, 326] width 14 height 14
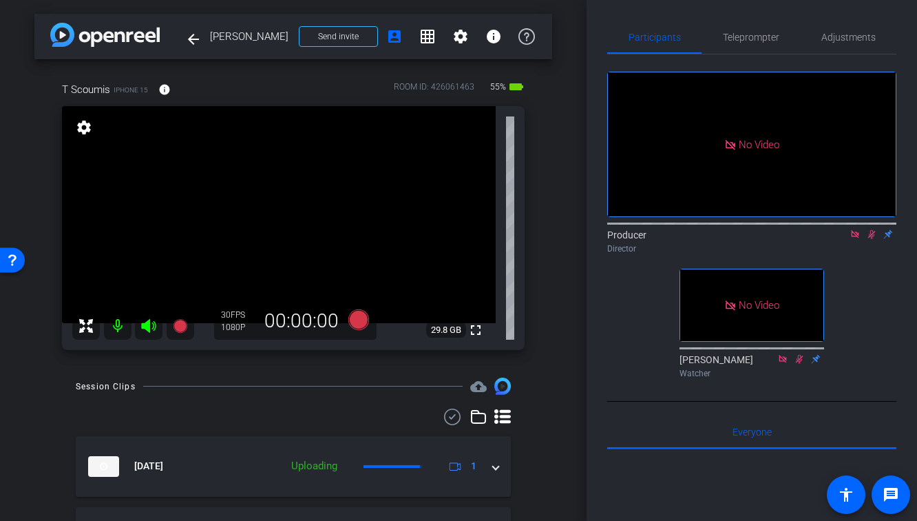
click at [872, 239] on icon at bounding box center [872, 234] width 8 height 9
click at [855, 239] on icon at bounding box center [855, 234] width 11 height 10
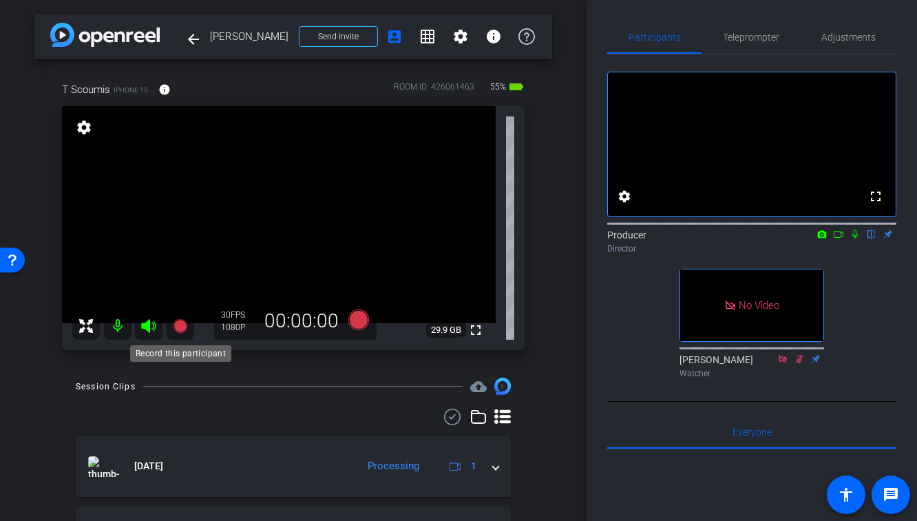
click at [174, 333] on icon at bounding box center [180, 325] width 17 height 17
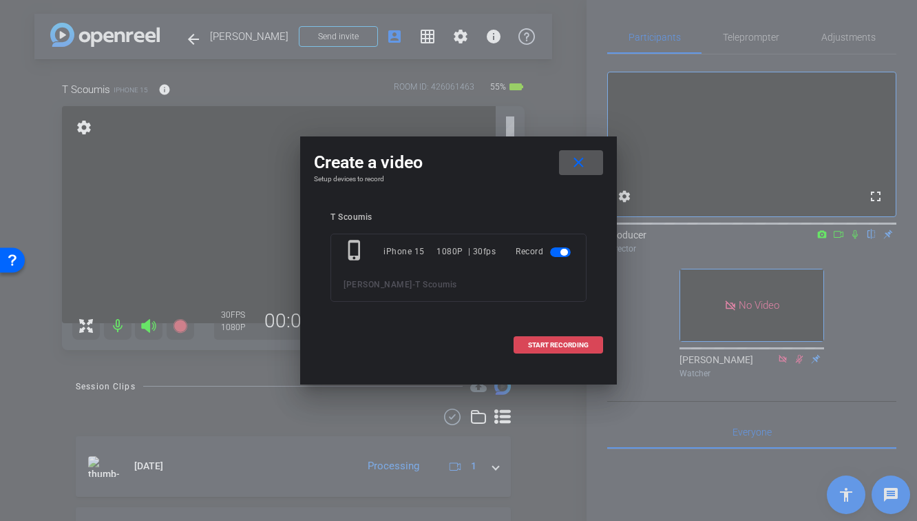
click at [539, 344] on span "START RECORDING" at bounding box center [558, 345] width 61 height 7
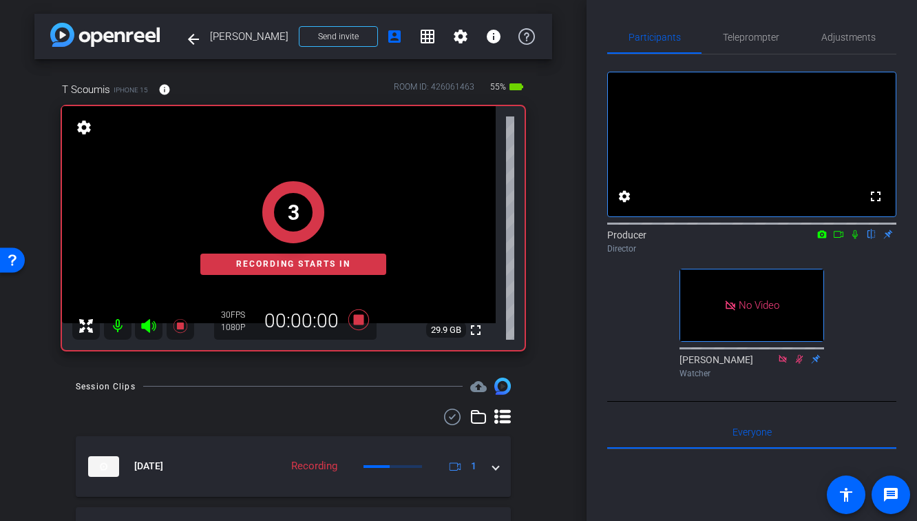
click at [853, 239] on icon at bounding box center [855, 234] width 11 height 10
click at [839, 239] on icon at bounding box center [838, 234] width 11 height 10
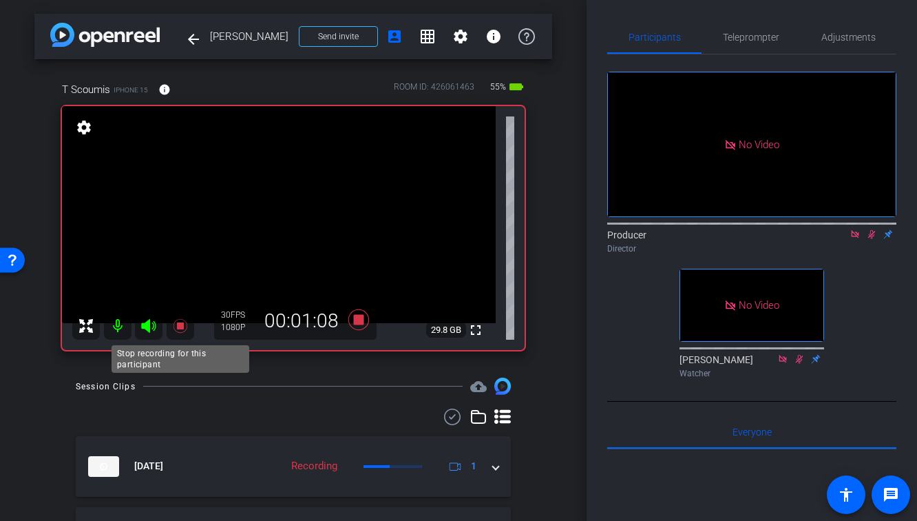
click at [177, 327] on icon at bounding box center [180, 326] width 14 height 14
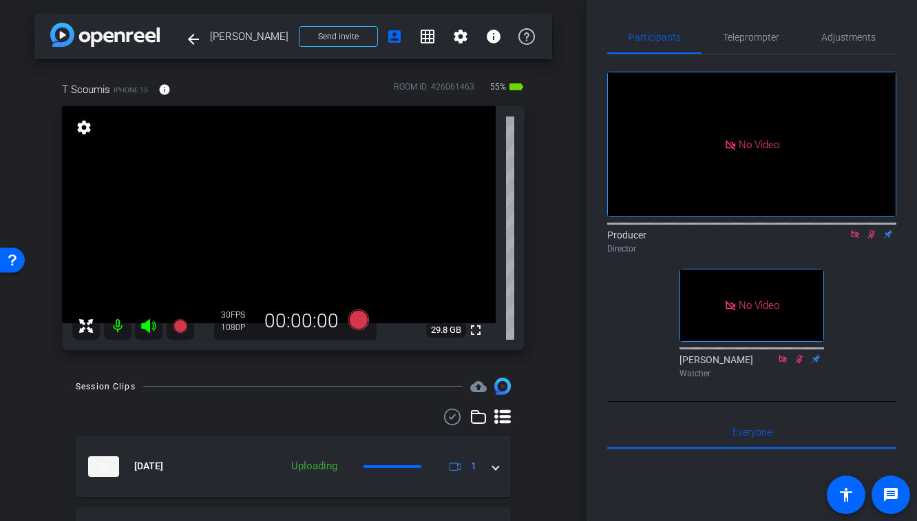
click at [870, 239] on icon at bounding box center [871, 234] width 11 height 10
click at [858, 238] on icon at bounding box center [855, 234] width 8 height 8
click at [853, 39] on span "Adjustments" at bounding box center [849, 37] width 54 height 10
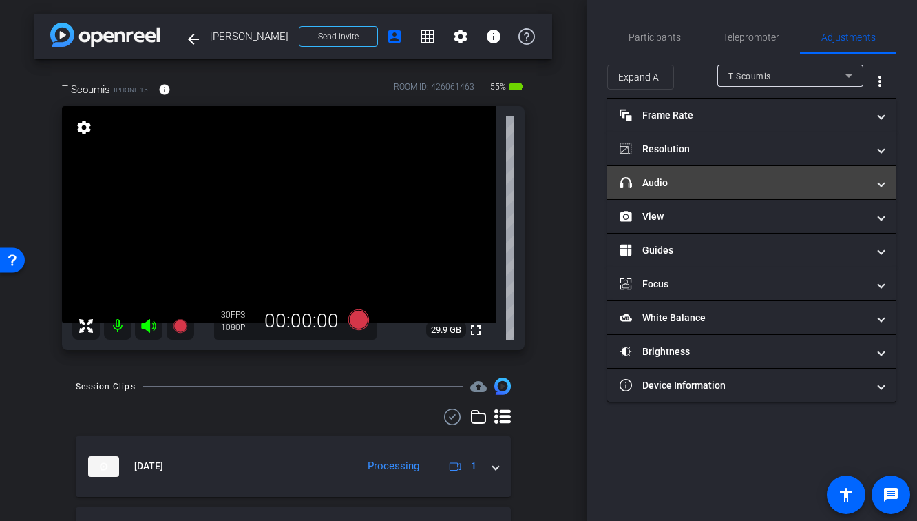
click at [690, 176] on mat-panel-title "headphone icon Audio" at bounding box center [744, 183] width 248 height 14
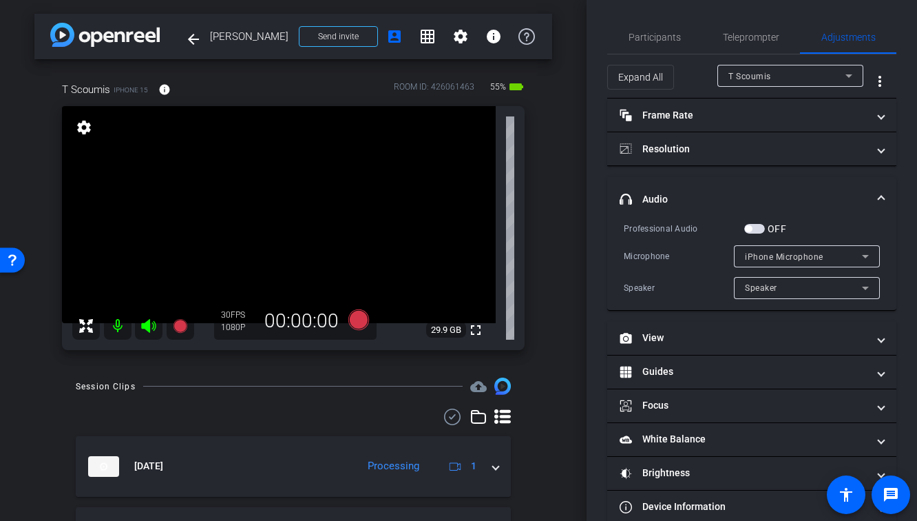
click at [781, 252] on span "iPhone Microphone" at bounding box center [784, 257] width 79 height 10
click at [784, 255] on div at bounding box center [458, 260] width 917 height 521
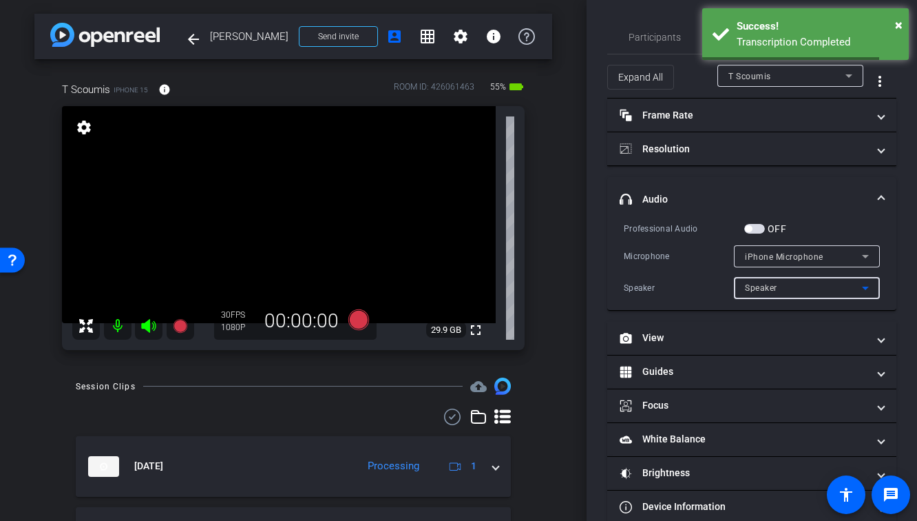
click at [766, 295] on div "Speaker" at bounding box center [803, 287] width 117 height 17
click at [674, 269] on div "Professional Audio OFF Microphone iPhone Microphone Speaker Speaker" at bounding box center [752, 260] width 256 height 78
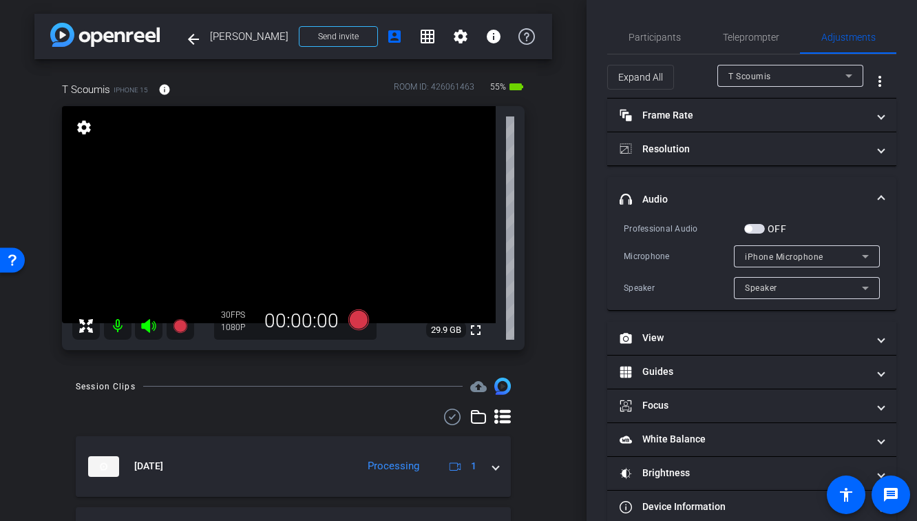
click at [180, 323] on icon at bounding box center [180, 326] width 14 height 14
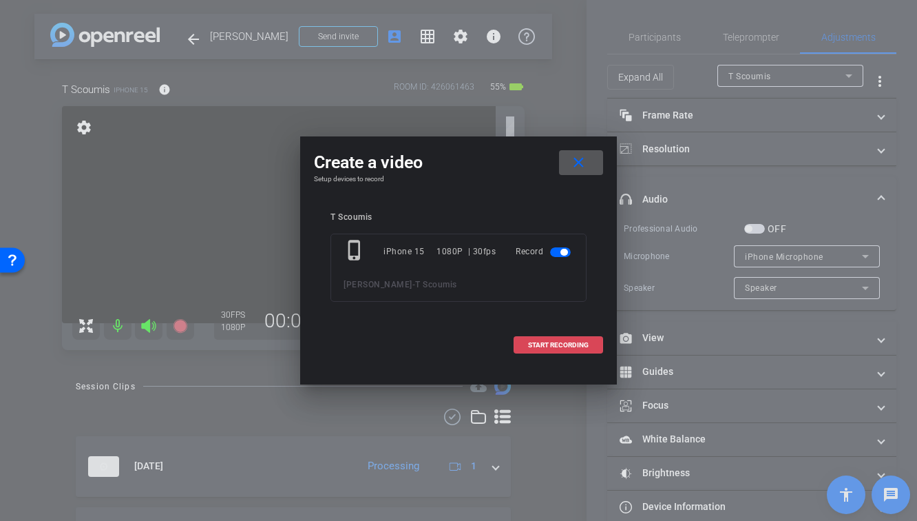
click at [581, 339] on span at bounding box center [558, 344] width 88 height 33
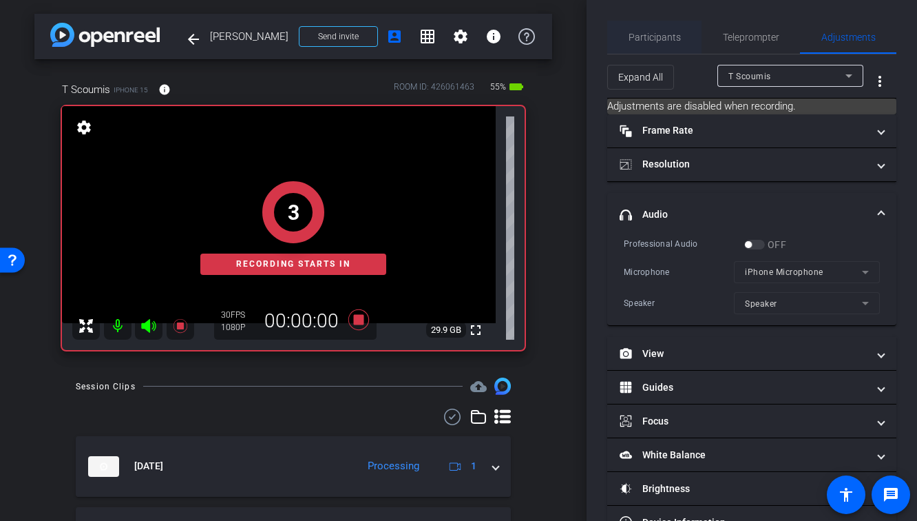
click at [651, 36] on span "Participants" at bounding box center [655, 37] width 52 height 10
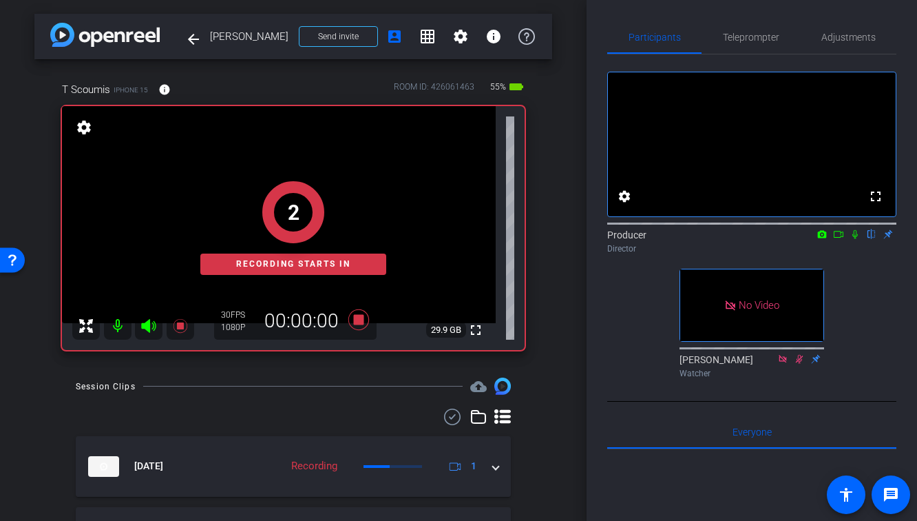
click at [853, 239] on icon at bounding box center [855, 234] width 11 height 10
click at [842, 239] on icon at bounding box center [838, 234] width 11 height 10
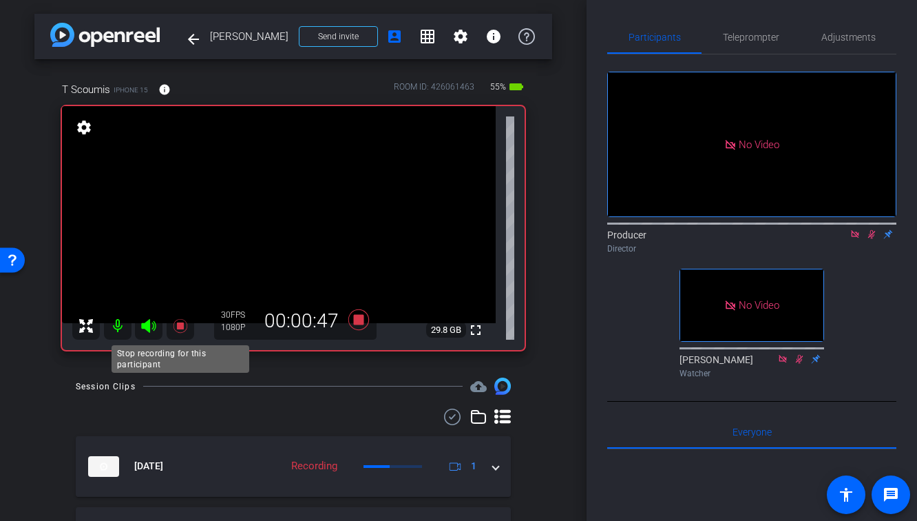
click at [178, 328] on icon at bounding box center [180, 326] width 14 height 14
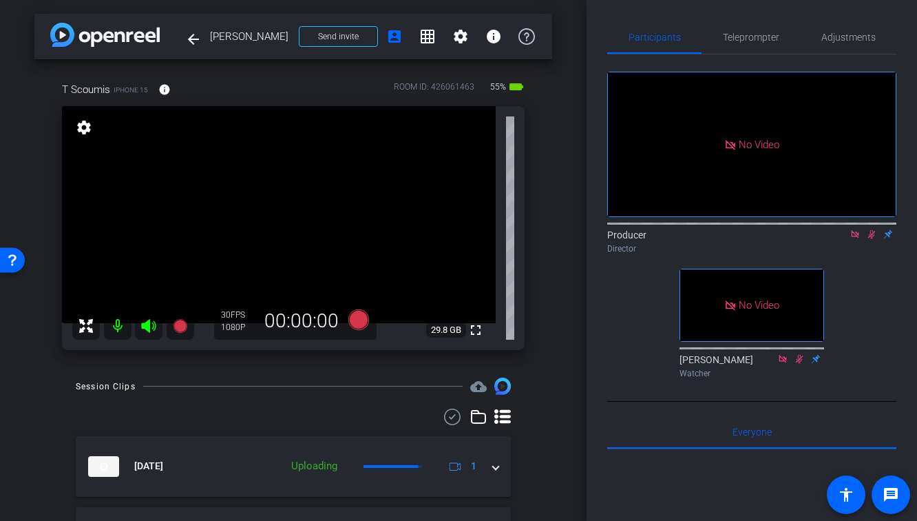
click at [869, 239] on icon at bounding box center [872, 234] width 8 height 9
click at [854, 239] on icon at bounding box center [855, 234] width 11 height 10
click at [184, 323] on icon at bounding box center [180, 326] width 14 height 14
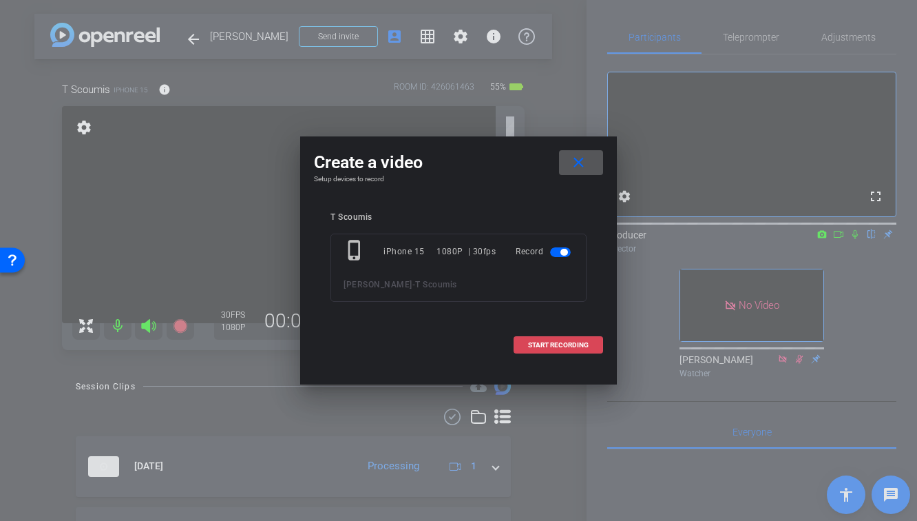
click at [547, 348] on span "START RECORDING" at bounding box center [558, 345] width 61 height 7
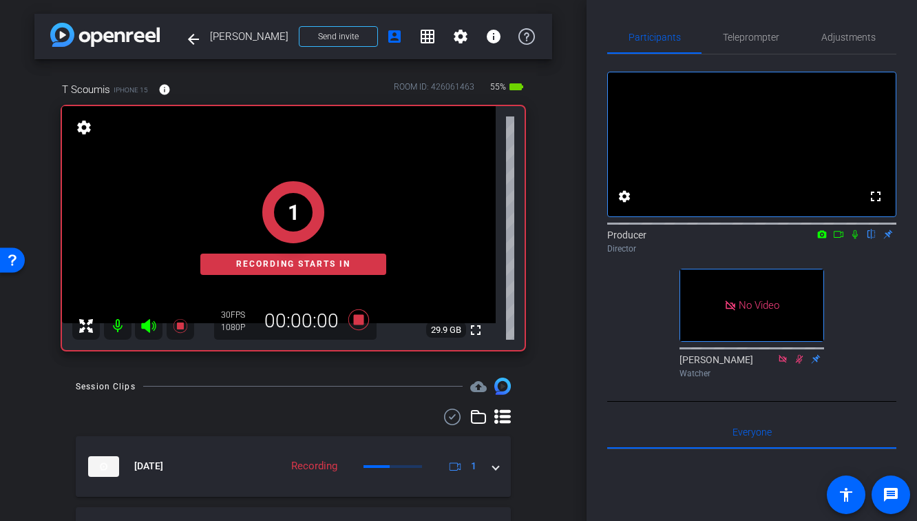
click at [854, 239] on icon at bounding box center [855, 234] width 11 height 10
click at [839, 239] on icon at bounding box center [838, 234] width 11 height 10
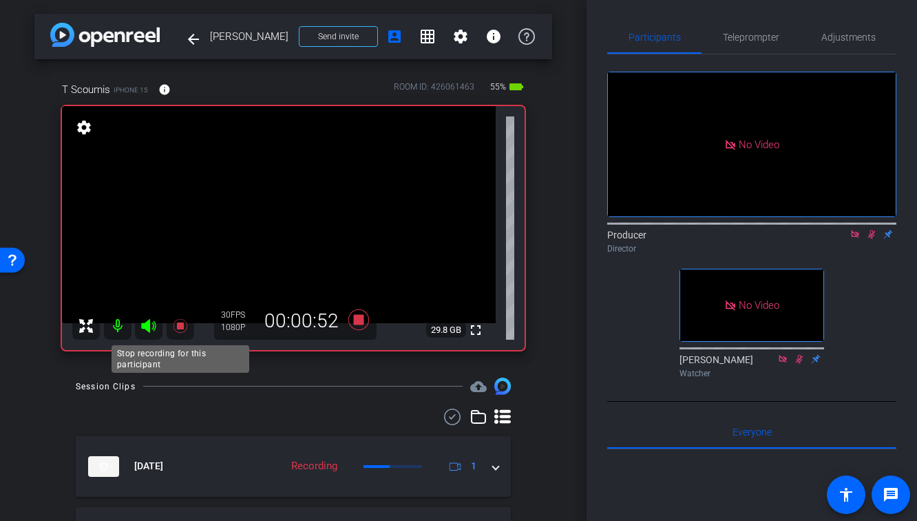
click at [179, 324] on icon at bounding box center [180, 326] width 14 height 14
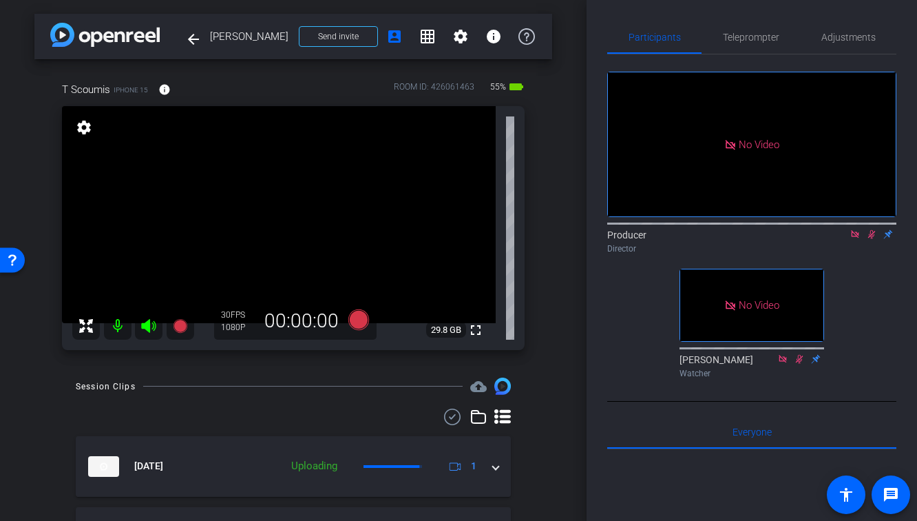
click at [871, 239] on icon at bounding box center [871, 234] width 11 height 10
click at [856, 239] on icon at bounding box center [855, 234] width 11 height 10
click at [180, 327] on icon at bounding box center [180, 326] width 14 height 14
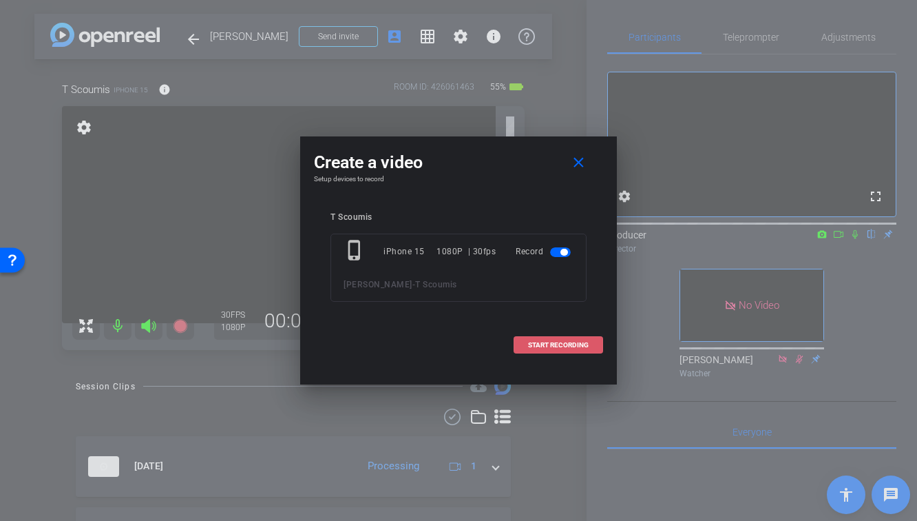
click at [572, 345] on span "START RECORDING" at bounding box center [558, 345] width 61 height 7
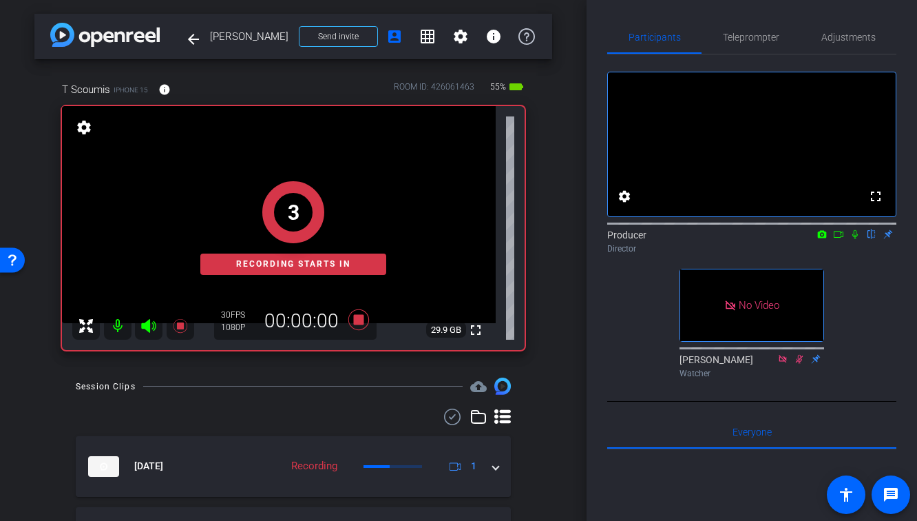
click at [855, 239] on icon at bounding box center [856, 234] width 6 height 9
click at [839, 239] on icon at bounding box center [838, 234] width 11 height 10
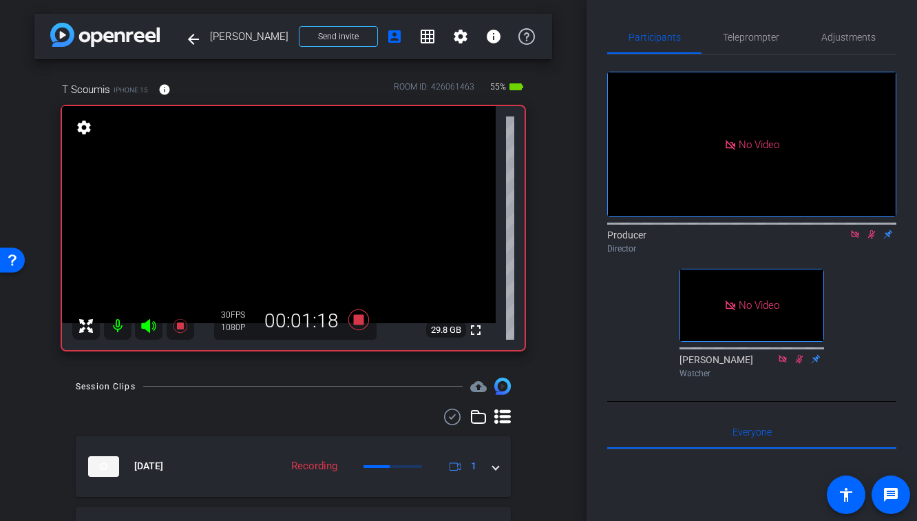
click at [261, 389] on div "Session Clips cloud_upload" at bounding box center [293, 385] width 435 height 17
click at [182, 330] on icon at bounding box center [180, 325] width 17 height 17
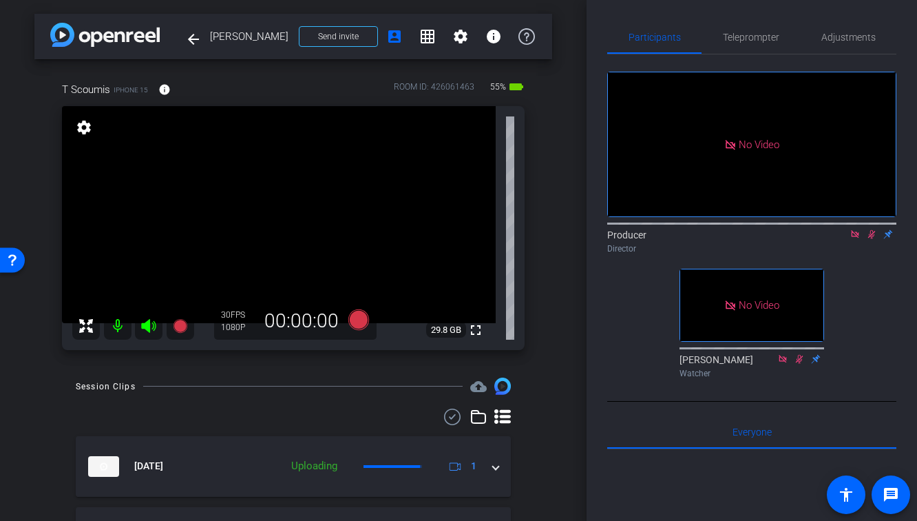
click at [874, 239] on icon at bounding box center [871, 234] width 11 height 10
click at [854, 239] on icon at bounding box center [855, 234] width 11 height 10
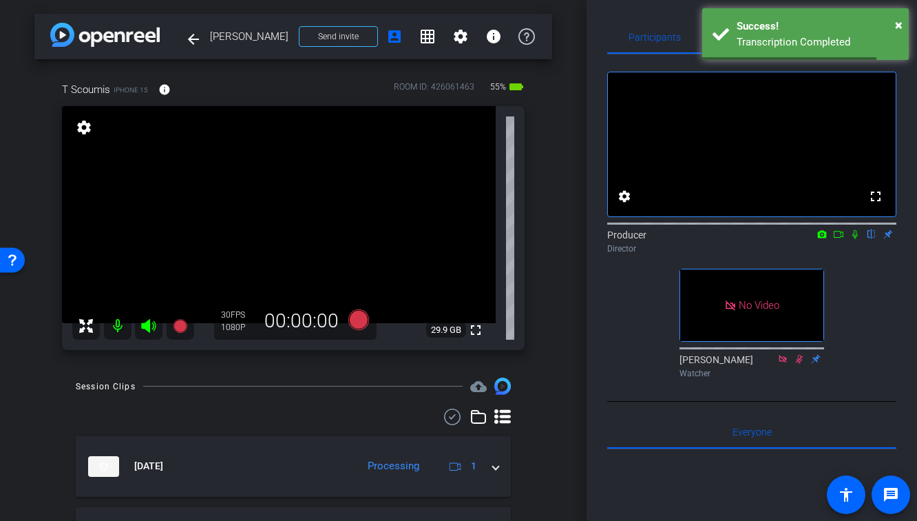
click at [538, 171] on div "T Scoumis iPhone 15 info ROOM ID: 426061463 55% battery_std fullscreen settings…" at bounding box center [293, 211] width 518 height 304
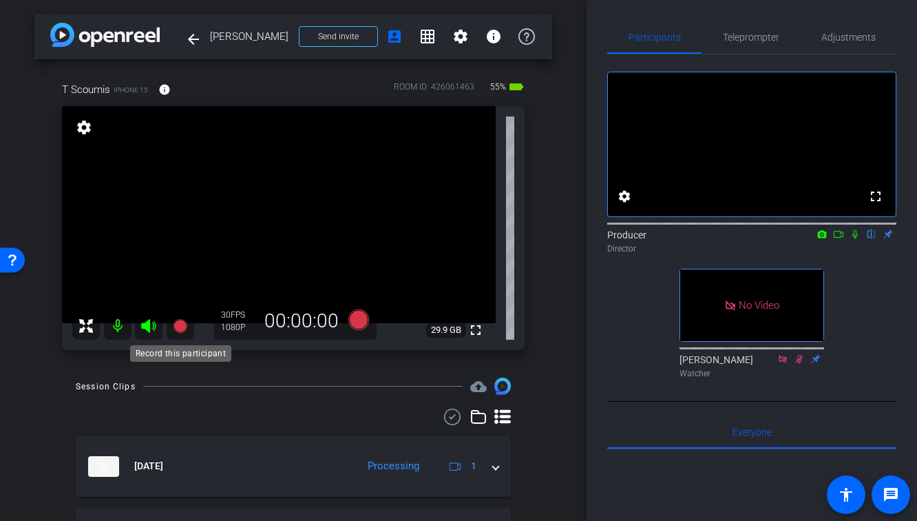
click at [180, 332] on icon at bounding box center [180, 325] width 17 height 17
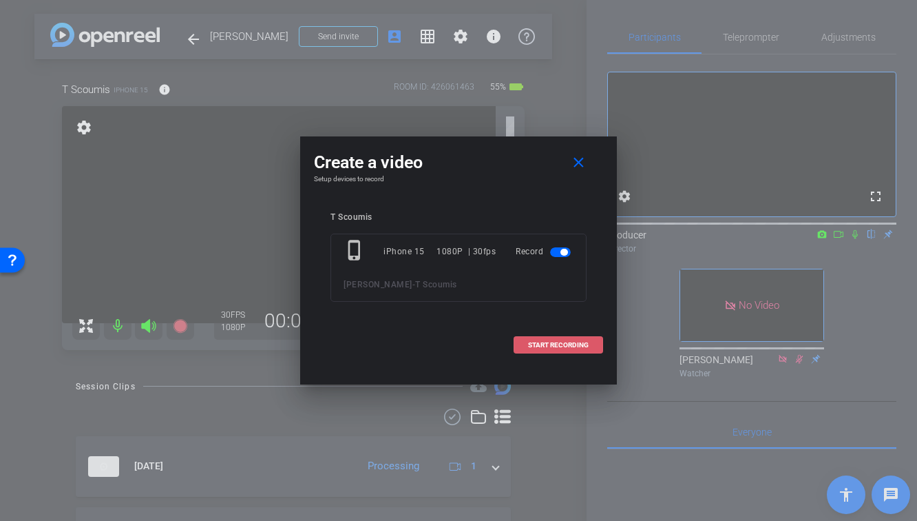
click at [561, 342] on span "START RECORDING" at bounding box center [558, 345] width 61 height 7
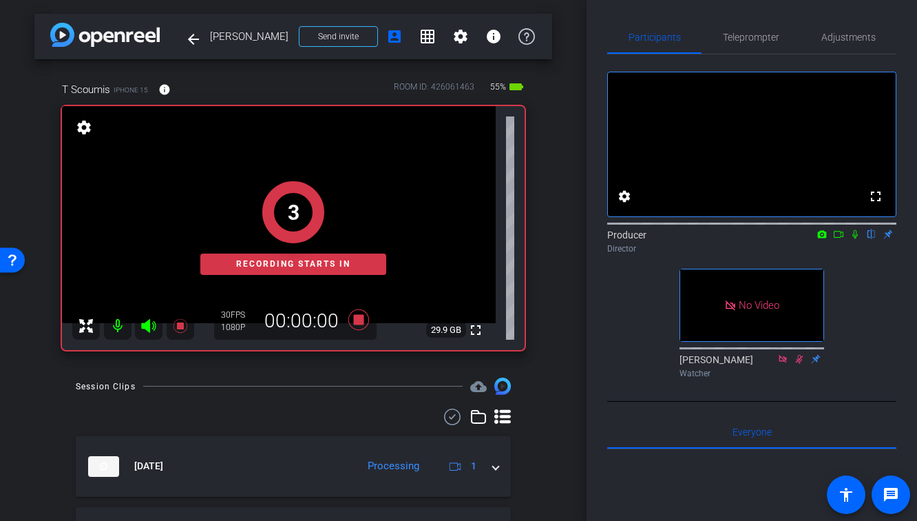
click at [857, 239] on icon at bounding box center [855, 234] width 11 height 10
click at [839, 239] on icon at bounding box center [838, 234] width 11 height 10
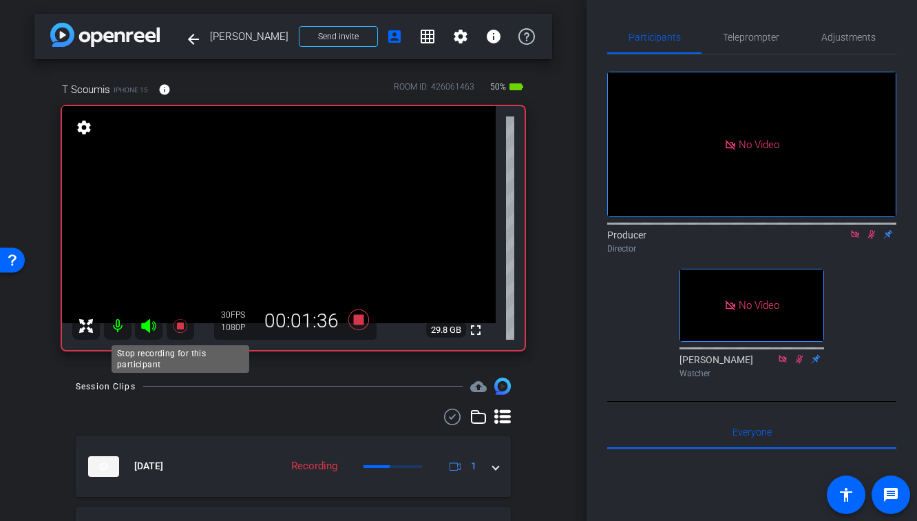
click at [178, 325] on icon at bounding box center [180, 326] width 14 height 14
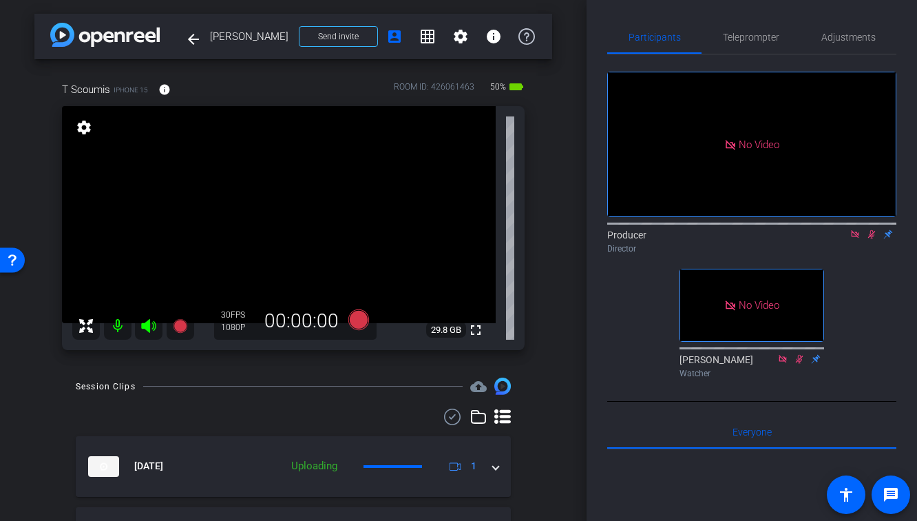
click at [879, 240] on mat-icon at bounding box center [872, 234] width 17 height 12
click at [856, 239] on icon at bounding box center [855, 234] width 11 height 10
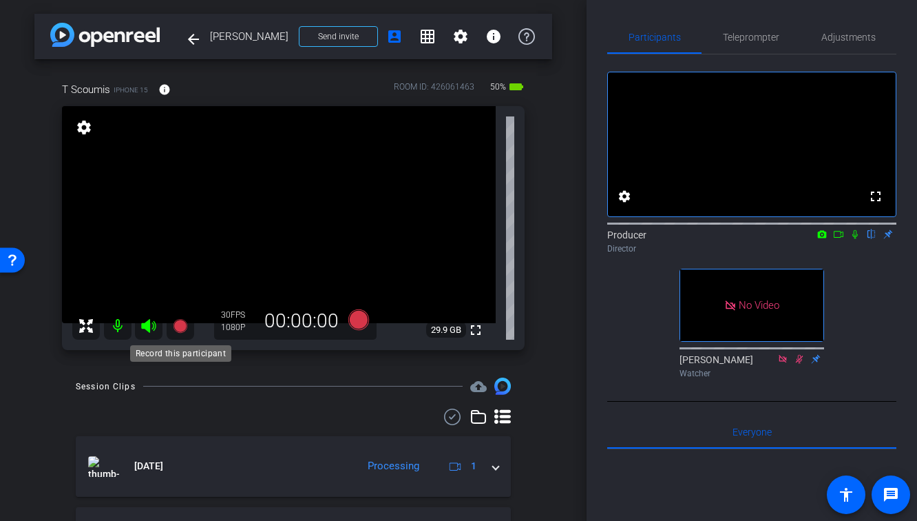
click at [182, 325] on icon at bounding box center [180, 326] width 14 height 14
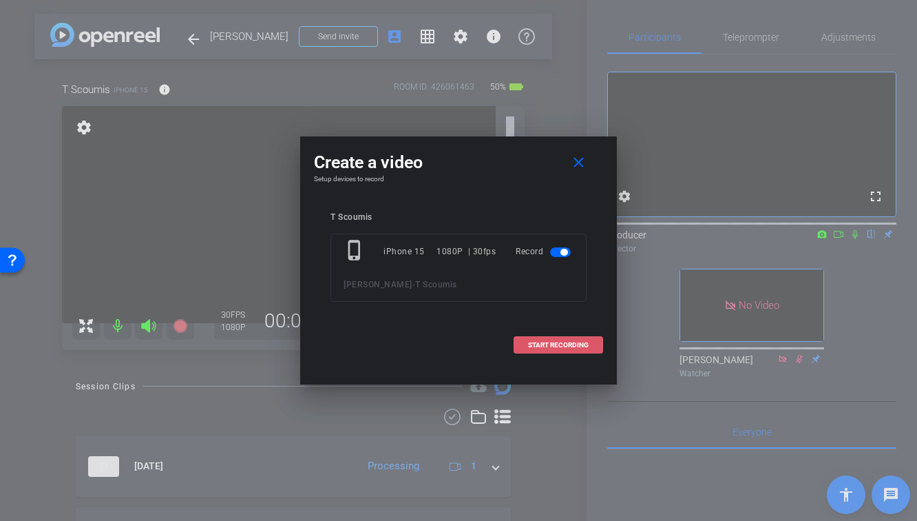
click at [545, 350] on span at bounding box center [558, 344] width 88 height 33
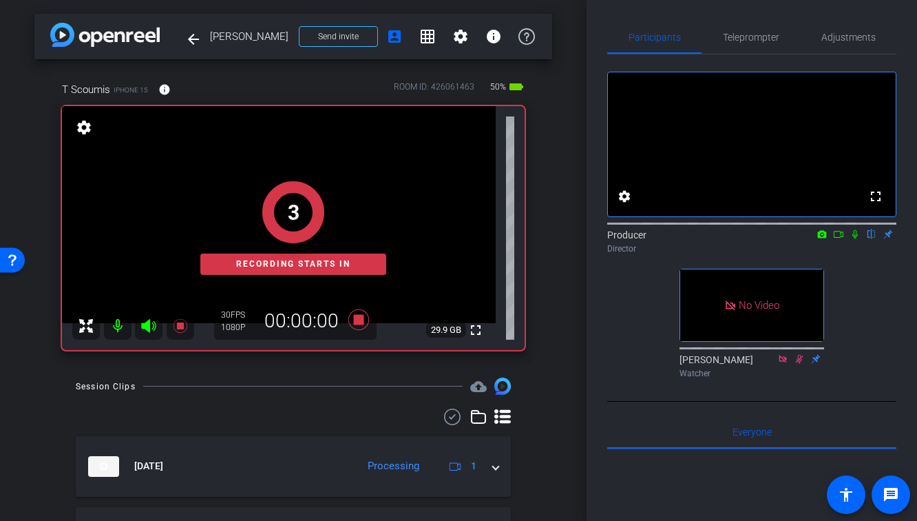
click at [859, 239] on icon at bounding box center [855, 234] width 11 height 10
click at [831, 240] on mat-icon at bounding box center [839, 234] width 17 height 12
click at [475, 326] on div "1 Recording starts in" at bounding box center [293, 228] width 463 height 244
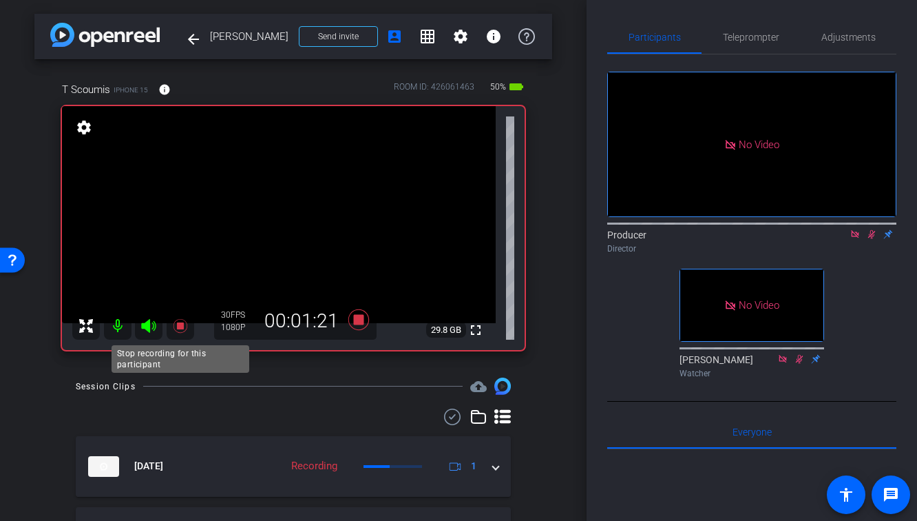
click at [180, 335] on mat-icon at bounding box center [181, 326] width 28 height 28
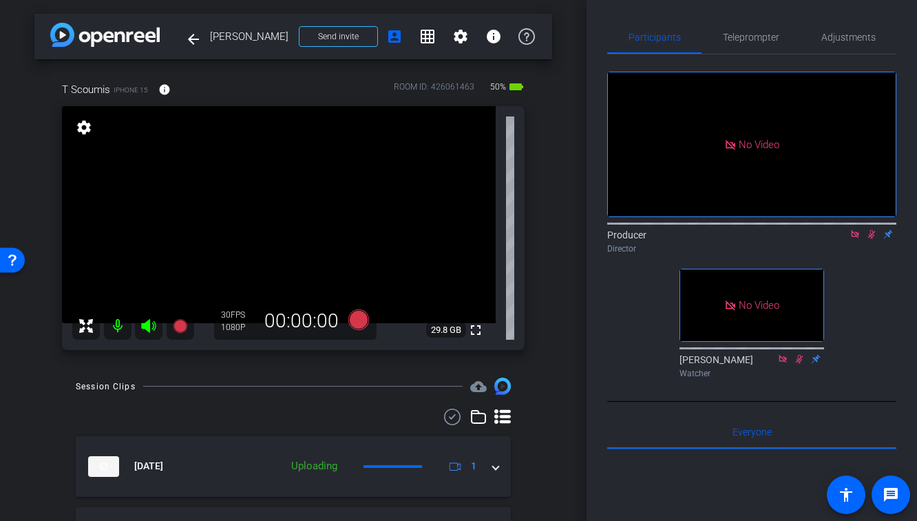
click at [876, 239] on icon at bounding box center [871, 234] width 11 height 10
click at [855, 238] on icon at bounding box center [855, 234] width 8 height 8
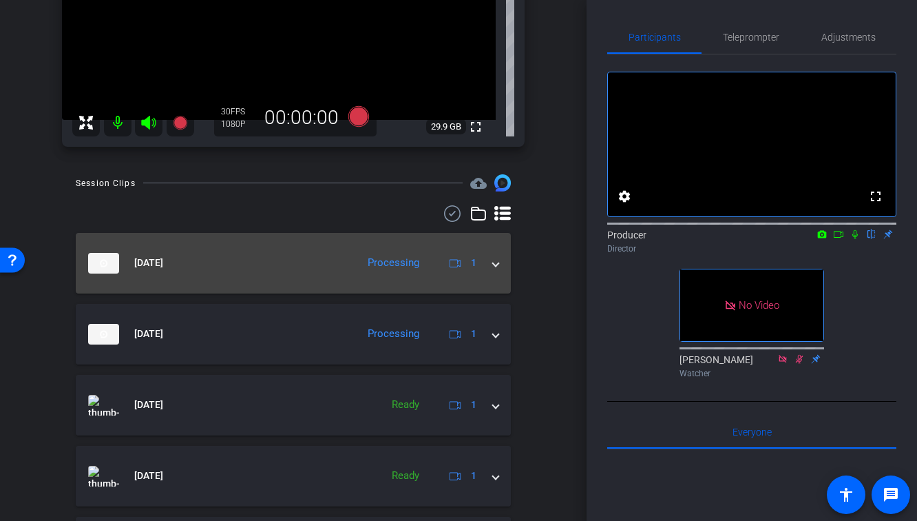
scroll to position [201, 0]
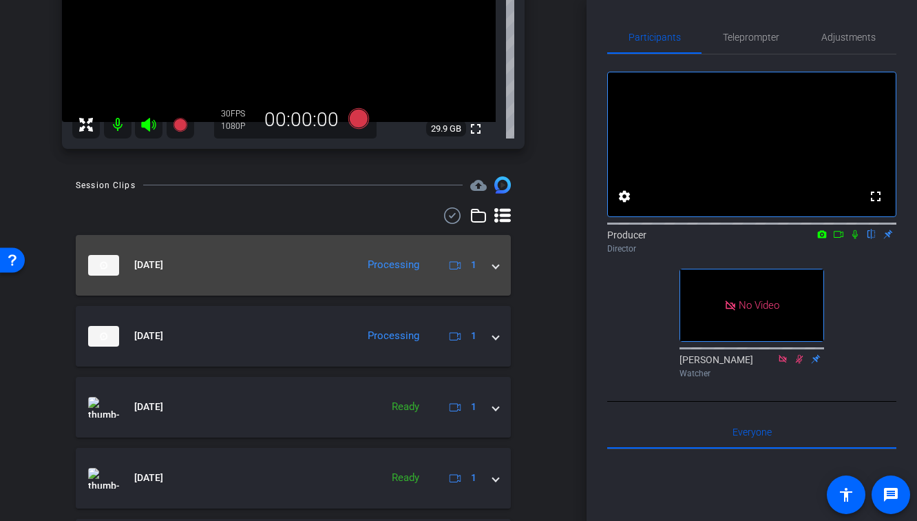
click at [490, 274] on div "[DATE] Processing 1" at bounding box center [290, 265] width 405 height 21
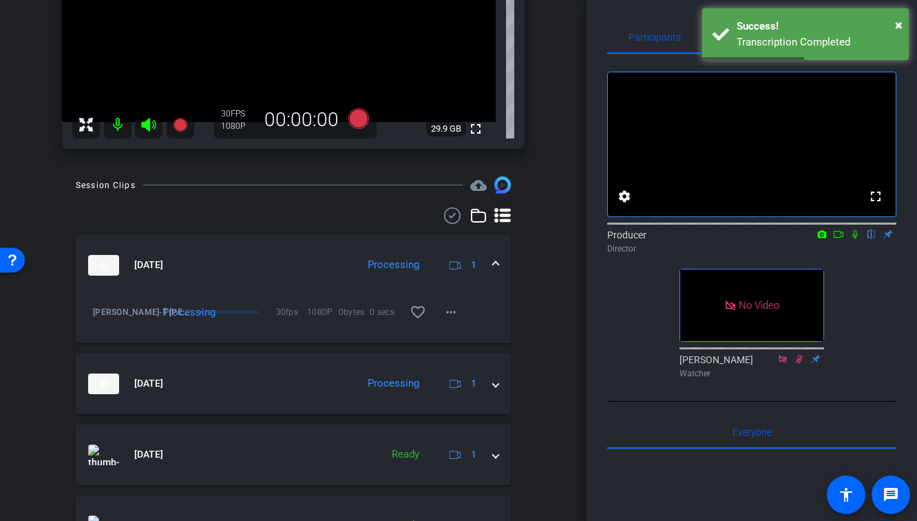
click at [498, 262] on span at bounding box center [496, 265] width 6 height 14
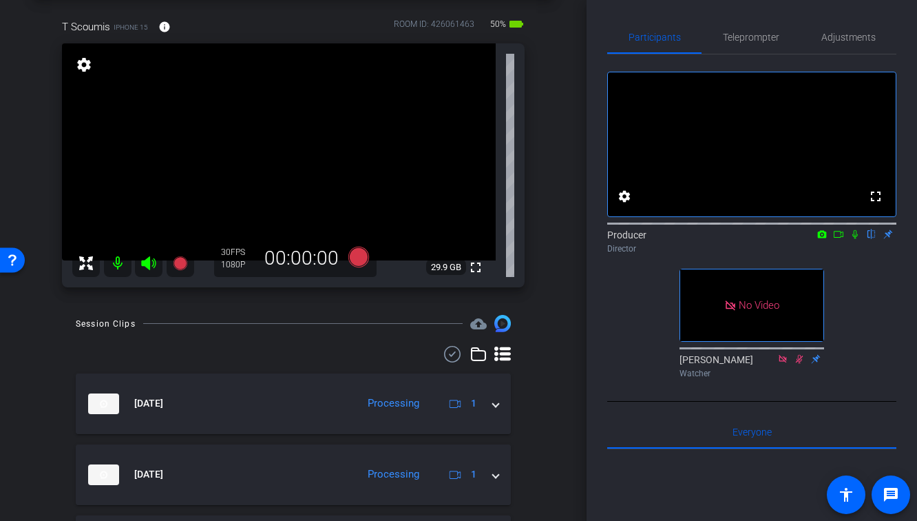
scroll to position [0, 0]
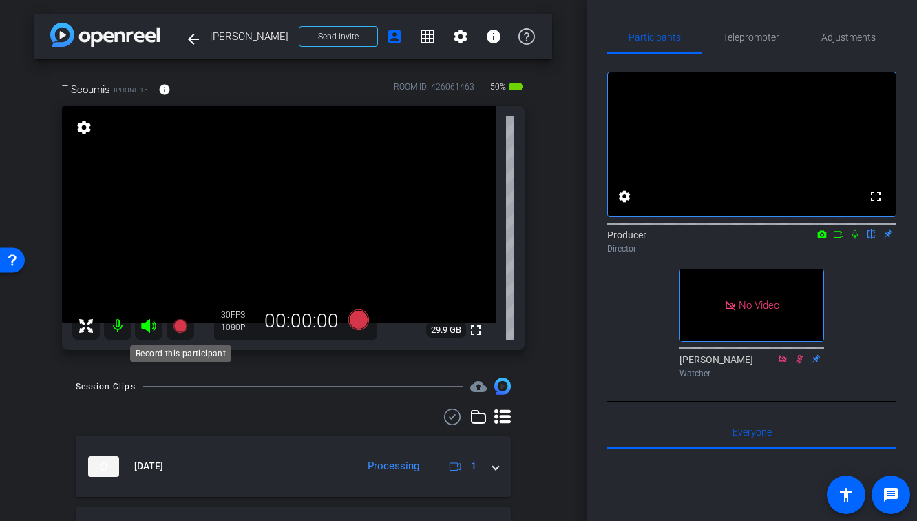
click at [178, 330] on icon at bounding box center [180, 326] width 14 height 14
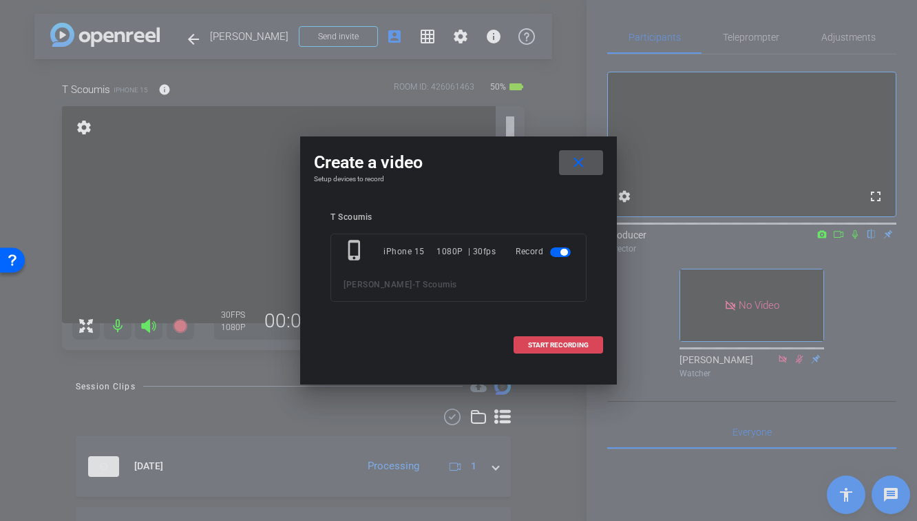
click at [547, 346] on span "START RECORDING" at bounding box center [558, 345] width 61 height 7
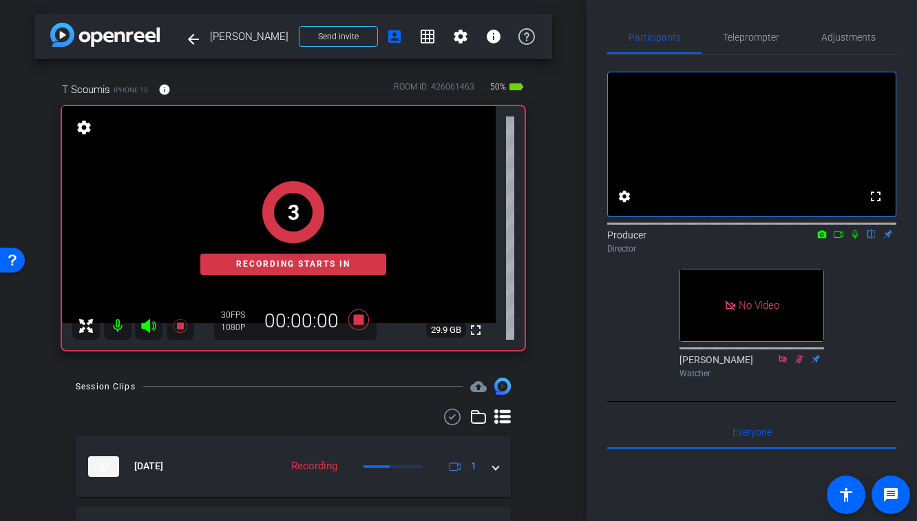
click at [859, 239] on icon at bounding box center [855, 234] width 11 height 10
click at [839, 239] on icon at bounding box center [838, 234] width 11 height 10
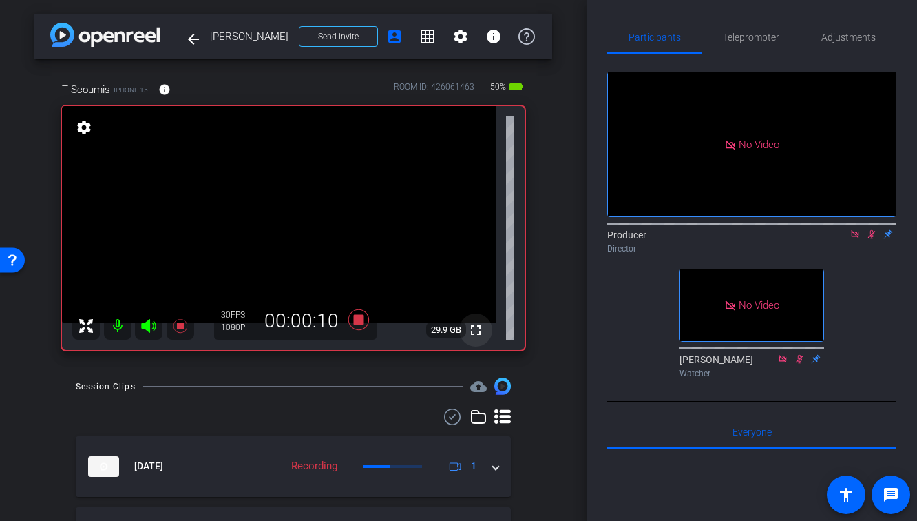
click at [480, 330] on mat-icon "fullscreen" at bounding box center [476, 330] width 17 height 17
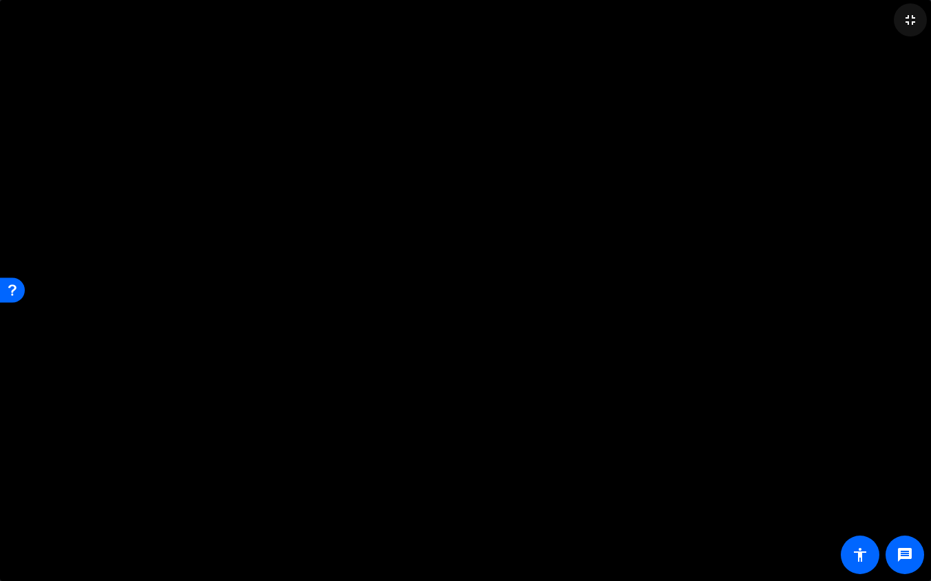
click at [892, 28] on span at bounding box center [910, 19] width 33 height 33
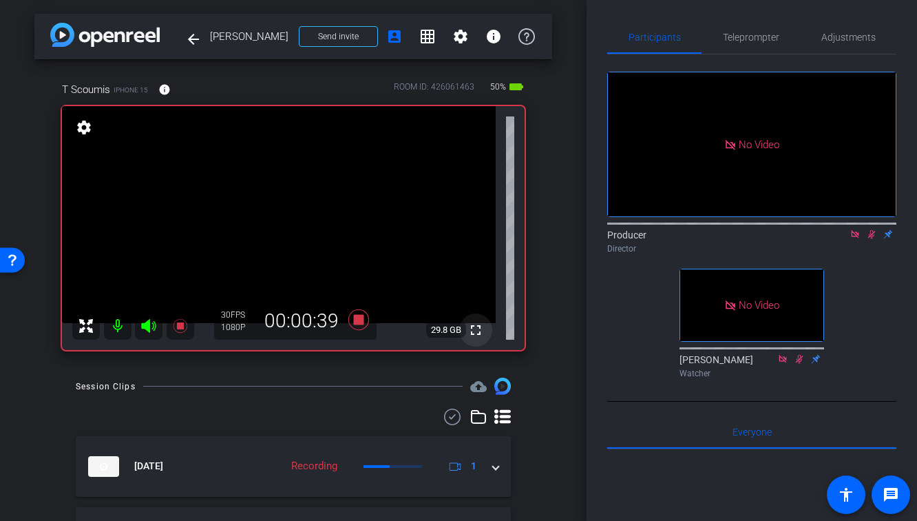
click at [477, 330] on mat-icon "fullscreen" at bounding box center [476, 330] width 17 height 17
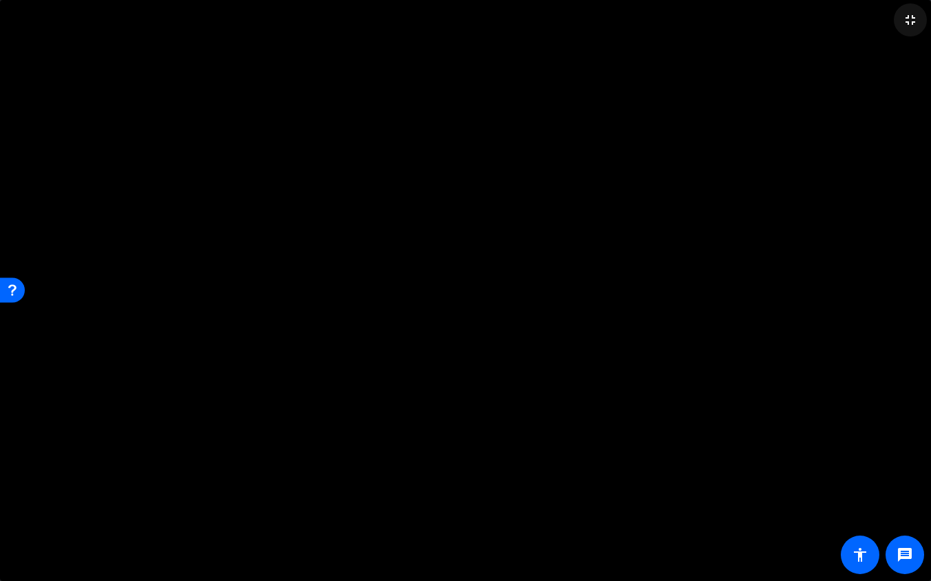
click at [892, 25] on mat-icon "fullscreen_exit" at bounding box center [910, 20] width 17 height 17
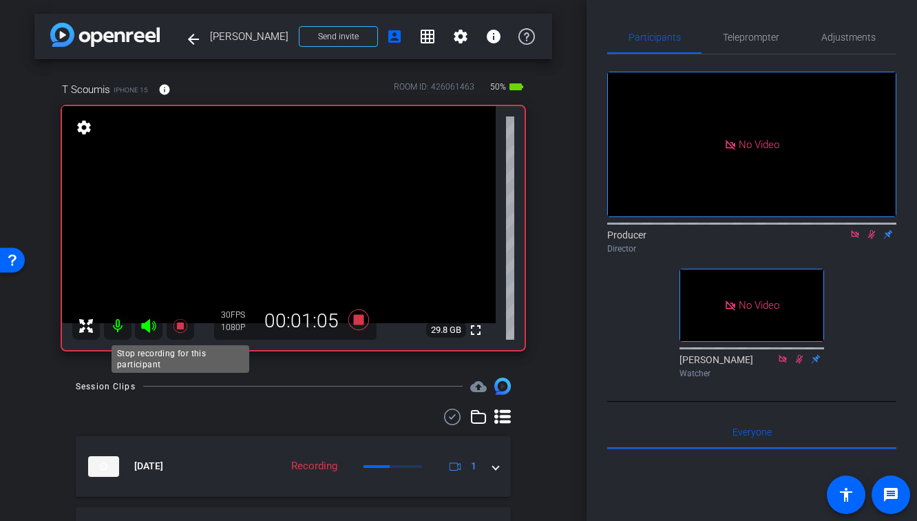
click at [178, 320] on icon at bounding box center [180, 325] width 17 height 17
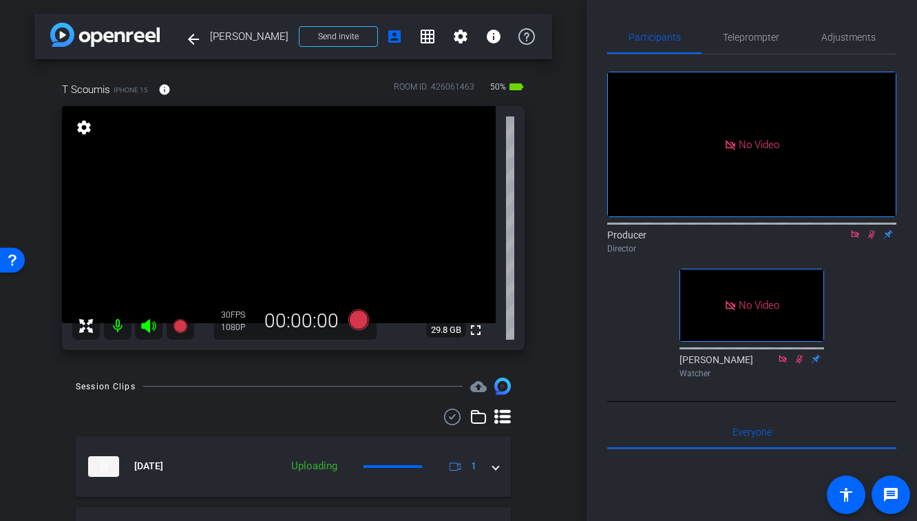
click at [875, 239] on icon at bounding box center [871, 234] width 11 height 10
click at [856, 239] on icon at bounding box center [855, 234] width 11 height 10
click at [182, 327] on icon at bounding box center [180, 326] width 14 height 14
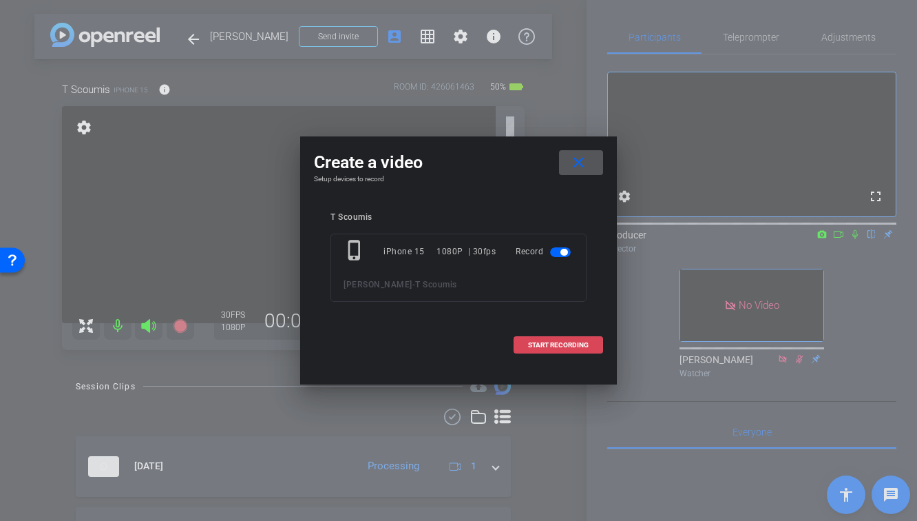
click at [533, 344] on span "START RECORDING" at bounding box center [558, 345] width 61 height 7
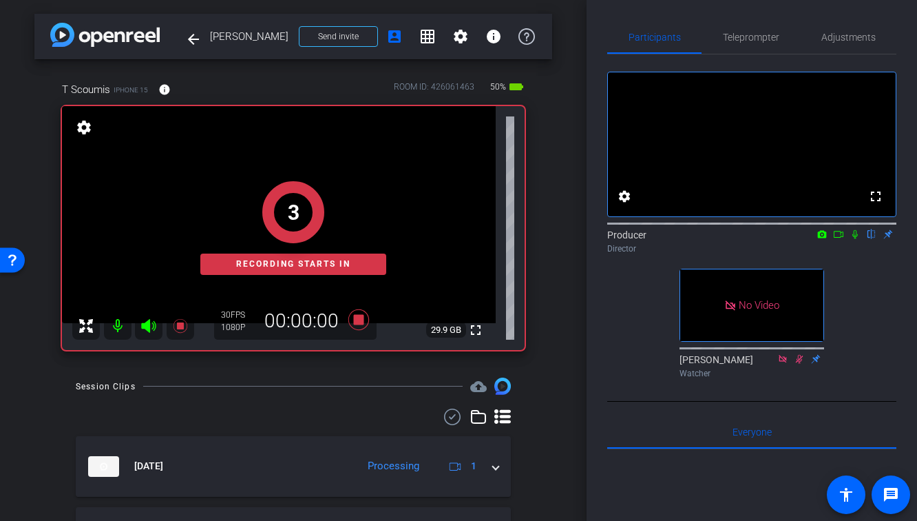
click at [857, 239] on icon at bounding box center [855, 234] width 11 height 10
click at [841, 239] on icon at bounding box center [838, 234] width 11 height 10
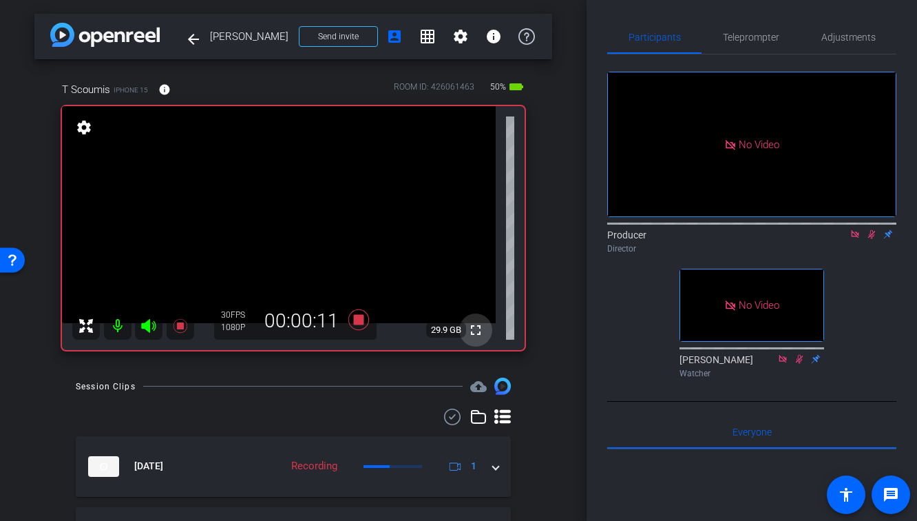
click at [478, 331] on mat-icon "fullscreen" at bounding box center [476, 330] width 17 height 17
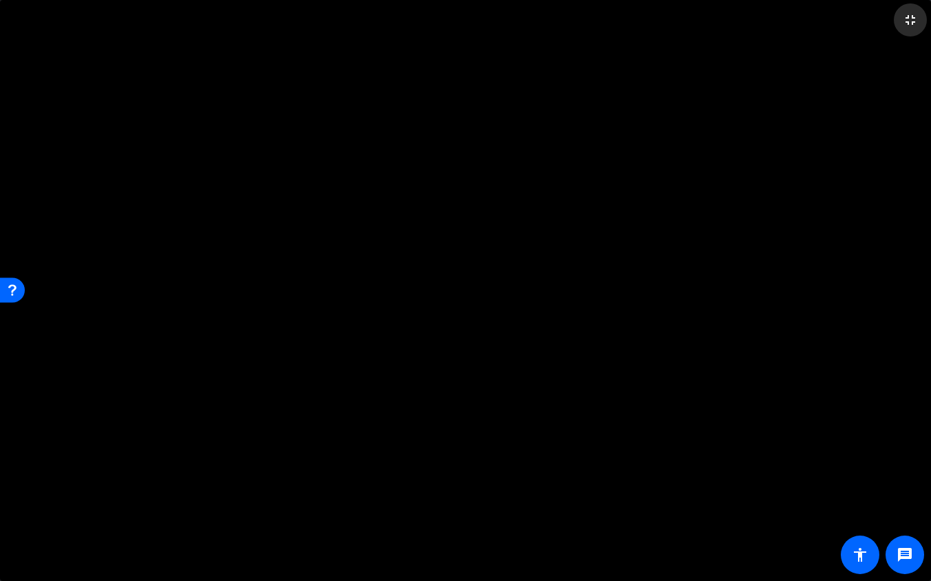
click at [892, 20] on mat-icon "fullscreen_exit" at bounding box center [910, 20] width 17 height 17
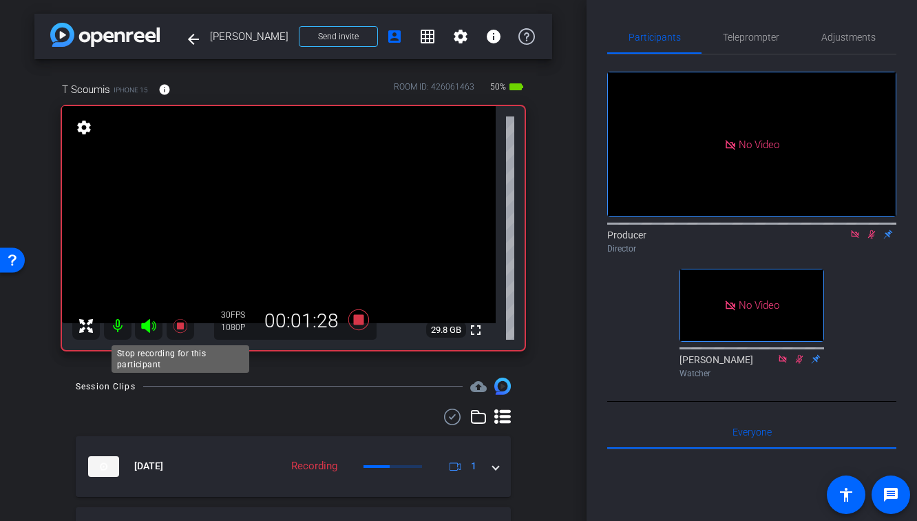
click at [184, 328] on icon at bounding box center [180, 325] width 17 height 17
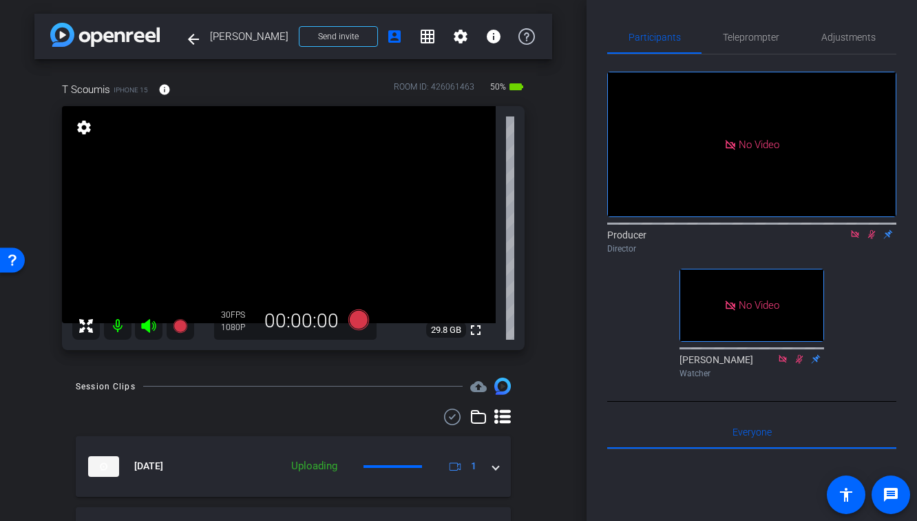
click at [873, 239] on icon at bounding box center [871, 234] width 11 height 10
click at [855, 238] on icon at bounding box center [855, 234] width 8 height 8
click at [179, 320] on icon at bounding box center [180, 325] width 17 height 17
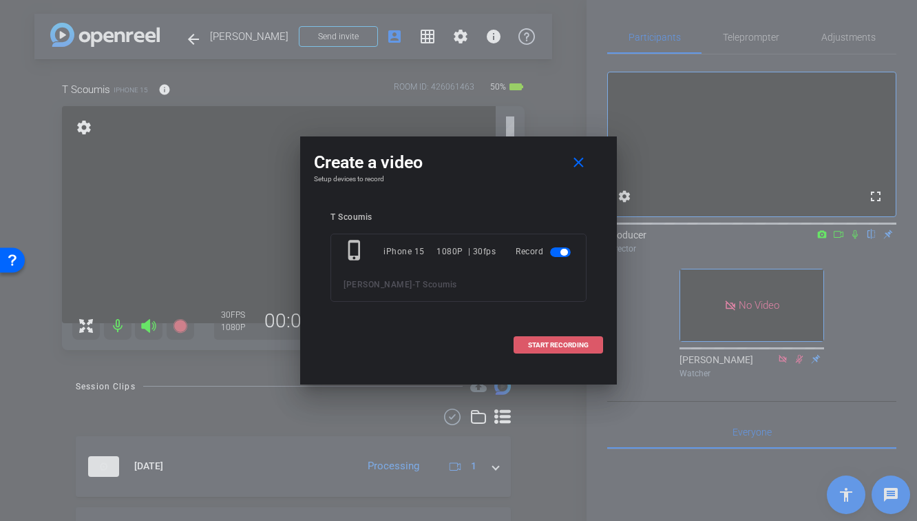
click at [547, 342] on span "START RECORDING" at bounding box center [558, 345] width 61 height 7
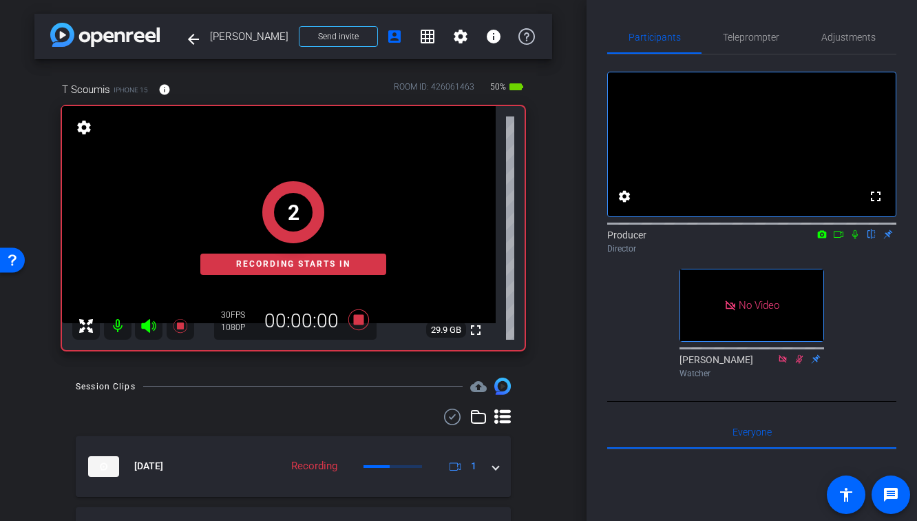
click at [854, 239] on icon at bounding box center [855, 234] width 11 height 10
click at [836, 239] on icon at bounding box center [838, 234] width 11 height 10
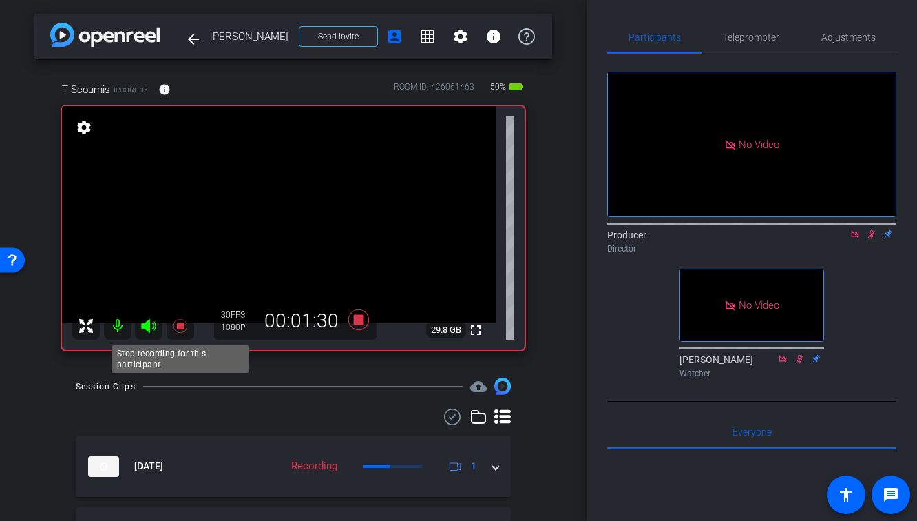
click at [178, 326] on icon at bounding box center [180, 326] width 14 height 14
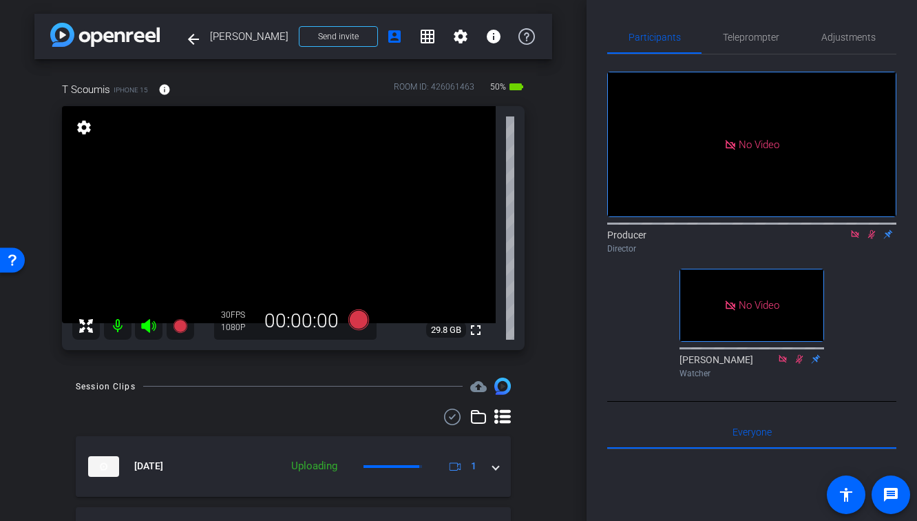
click at [877, 240] on mat-icon at bounding box center [872, 234] width 17 height 12
click at [852, 238] on icon at bounding box center [855, 234] width 8 height 8
click at [340, 418] on div at bounding box center [293, 416] width 435 height 17
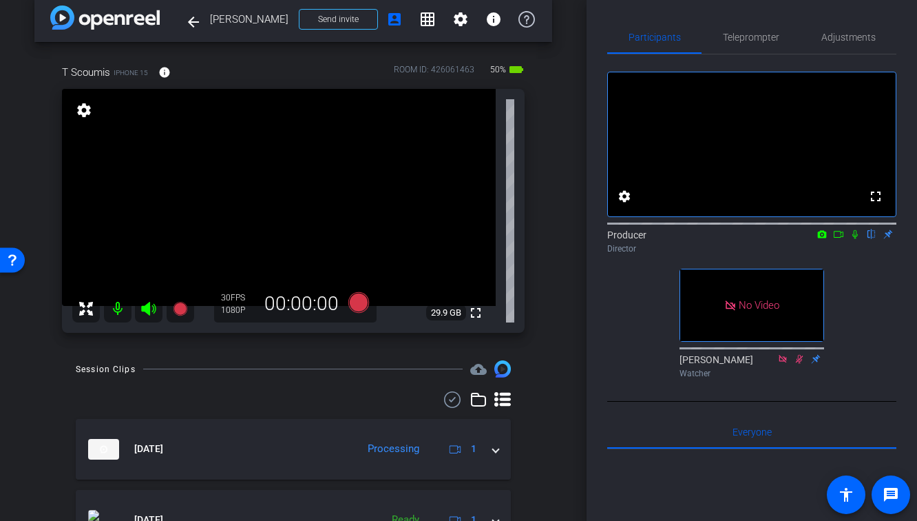
scroll to position [17, 1]
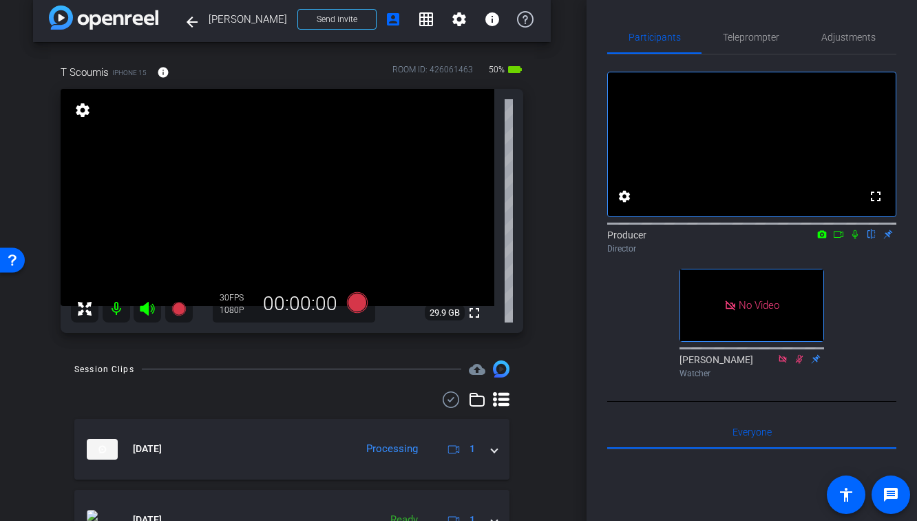
click at [854, 239] on icon at bounding box center [856, 234] width 6 height 9
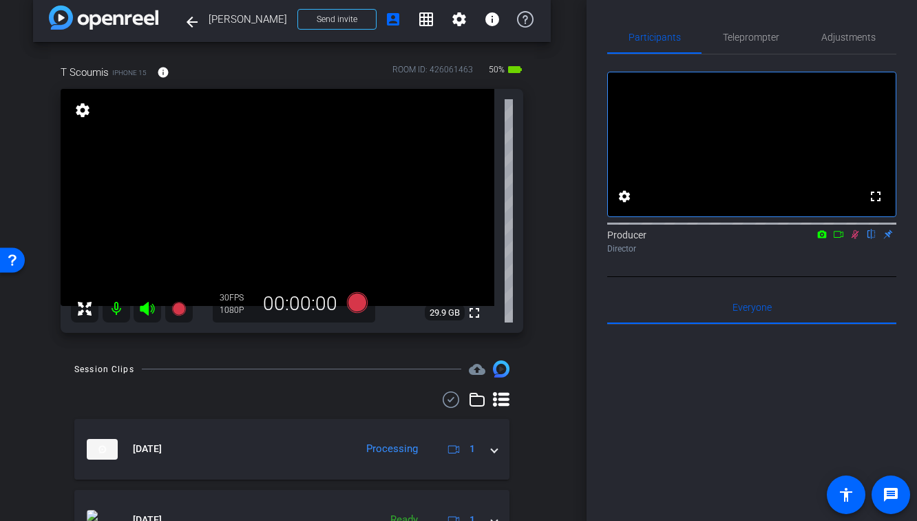
click at [837, 239] on icon at bounding box center [838, 234] width 11 height 10
click at [559, 287] on div "arrow_back [PERSON_NAME] Back to project Send invite account_box grid_on settin…" at bounding box center [292, 243] width 587 height 521
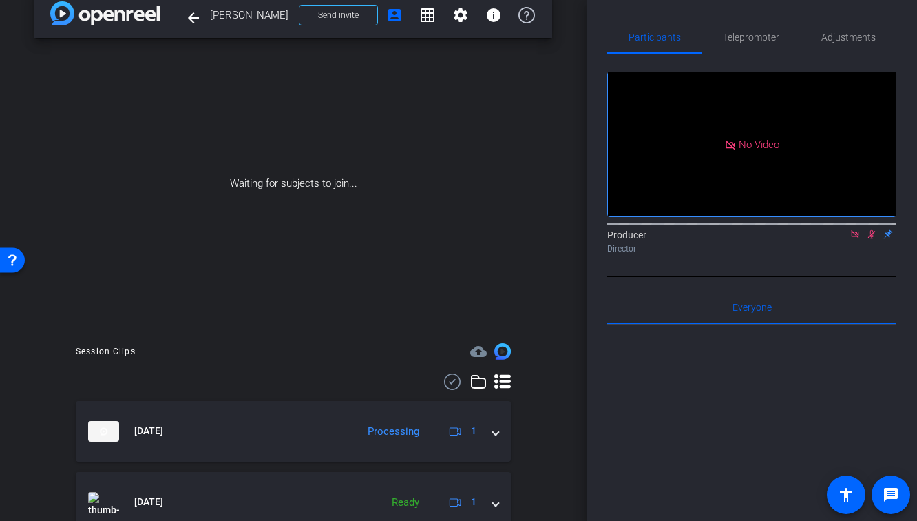
scroll to position [0, 0]
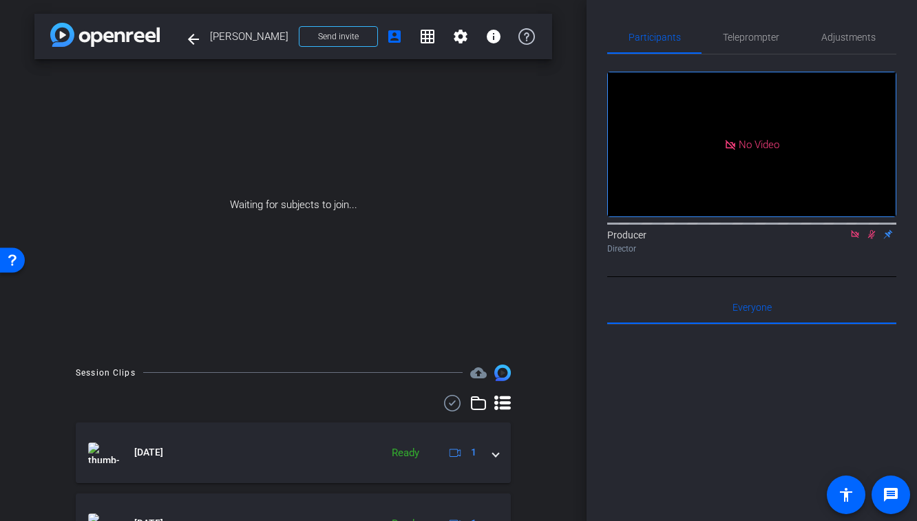
click at [454, 401] on icon at bounding box center [452, 403] width 21 height 17
click at [444, 401] on icon at bounding box center [442, 403] width 7 height 17
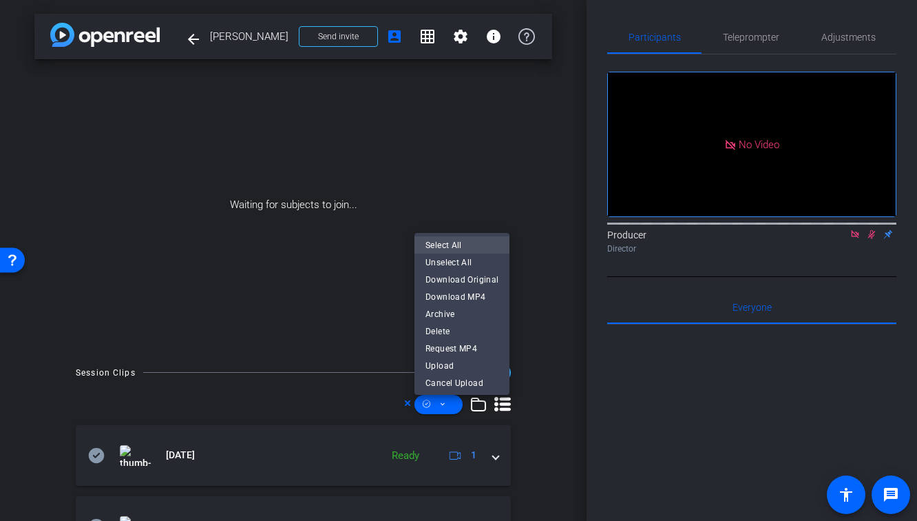
click at [446, 243] on span "Select All" at bounding box center [462, 245] width 73 height 17
click at [467, 297] on span "Download MP4" at bounding box center [462, 297] width 73 height 17
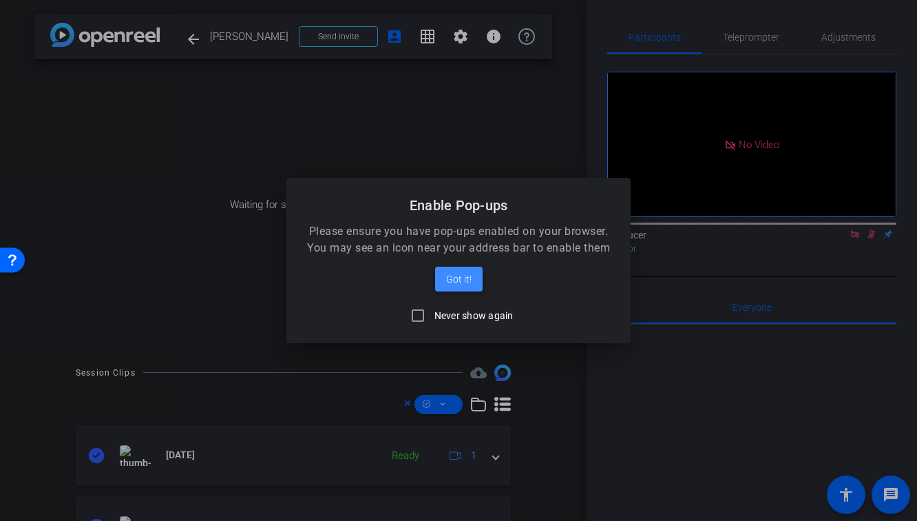
click at [464, 281] on span "Got it!" at bounding box center [458, 279] width 25 height 17
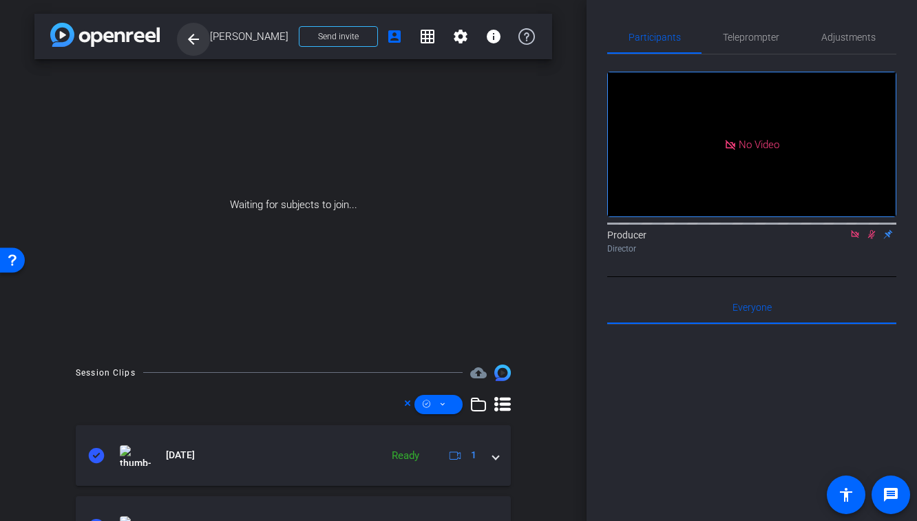
click at [185, 45] on mat-icon "arrow_back" at bounding box center [193, 39] width 17 height 17
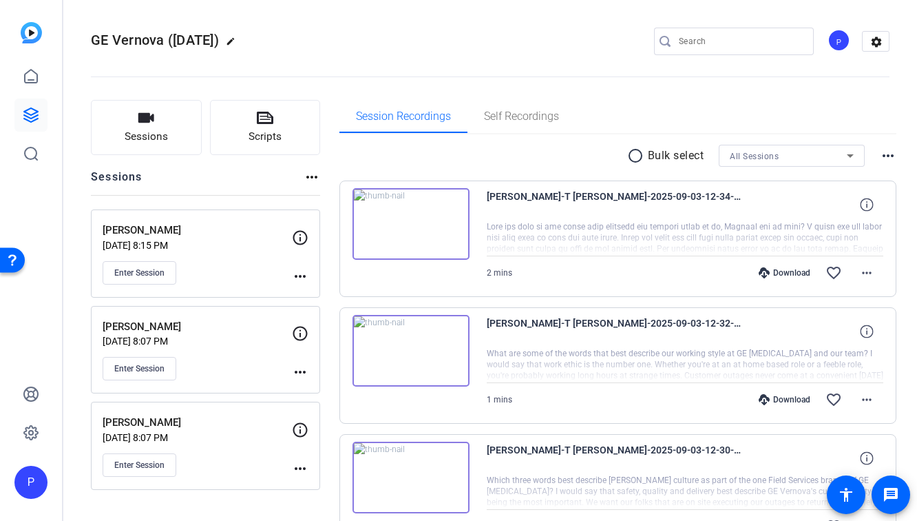
click at [297, 277] on mat-icon "more_horiz" at bounding box center [300, 276] width 17 height 17
click at [326, 291] on span "Edit Session" at bounding box center [334, 296] width 63 height 17
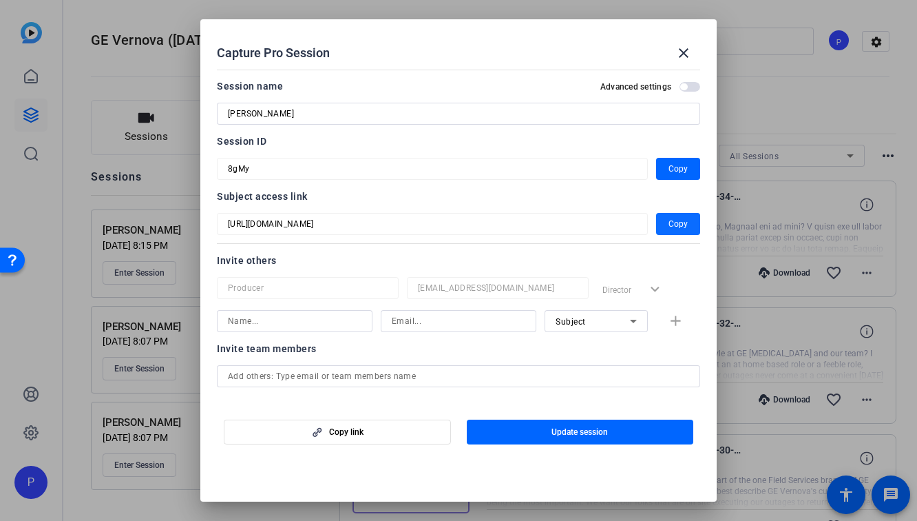
click at [667, 229] on span "button" at bounding box center [678, 223] width 44 height 33
click at [311, 109] on input "[PERSON_NAME]" at bounding box center [458, 113] width 461 height 17
click at [673, 56] on span at bounding box center [683, 52] width 33 height 33
